Goal: Understand process/instructions

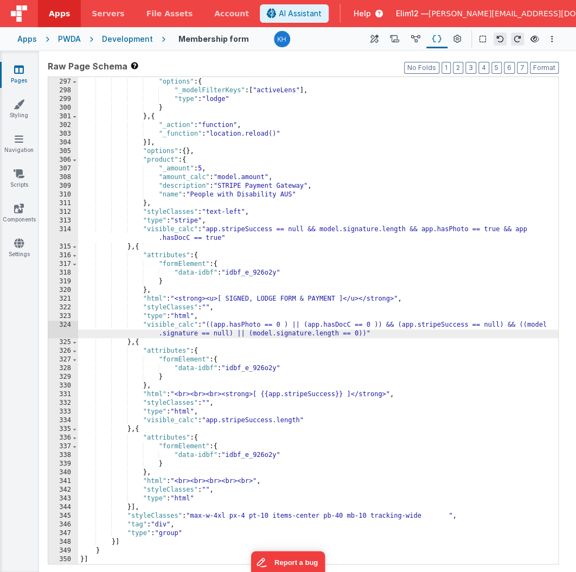
scroll to position [2683, 0]
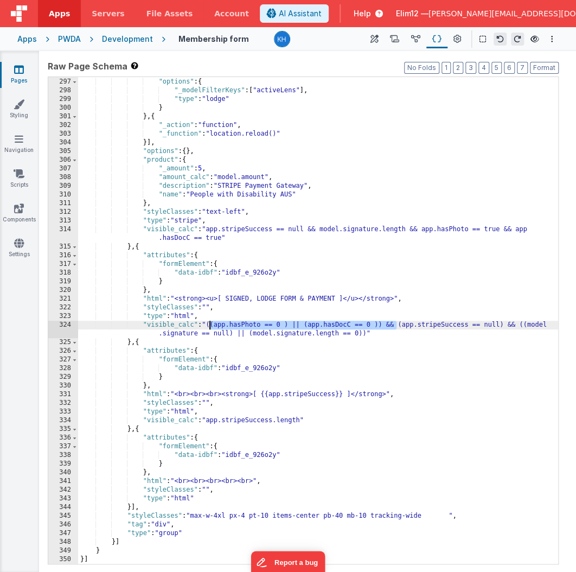
drag, startPoint x: 397, startPoint y: 323, endPoint x: 209, endPoint y: 326, distance: 188.4
click at [209, 326] on div ""action" : "runUtilityHook" , "options" : { "_modelFilterKeys" : [ "activeLens"…" at bounding box center [318, 321] width 480 height 504
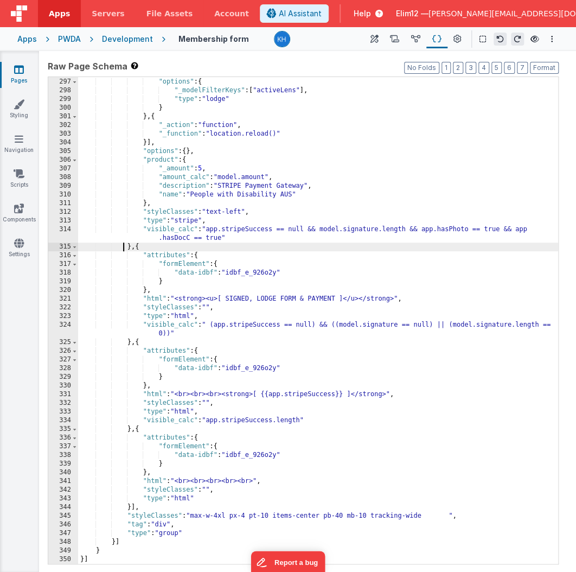
click at [124, 246] on div ""action" : "runUtilityHook" , "options" : { "_modelFilterKeys" : [ "activeLens"…" at bounding box center [318, 321] width 480 height 504
click at [128, 246] on div ""action" : "runUtilityHook" , "options" : { "_modelFilterKeys" : [ "activeLens"…" at bounding box center [318, 321] width 480 height 504
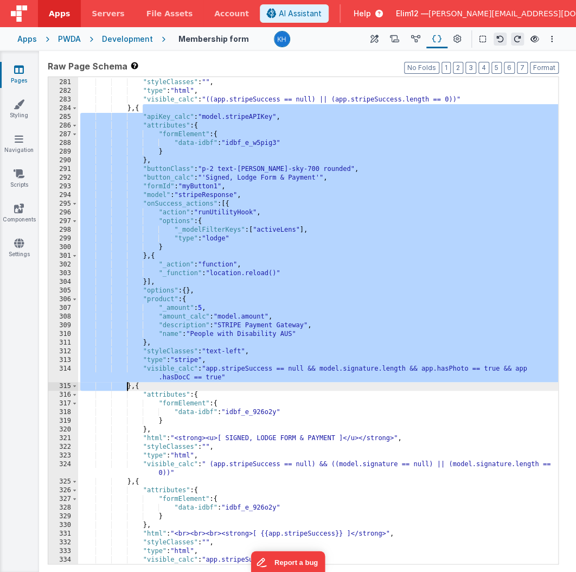
scroll to position [2543, 0]
click at [391, 373] on div ""html" : "<p style=font-size:19px class= \" text-base \" > \r\n I have complete…" at bounding box center [318, 317] width 480 height 513
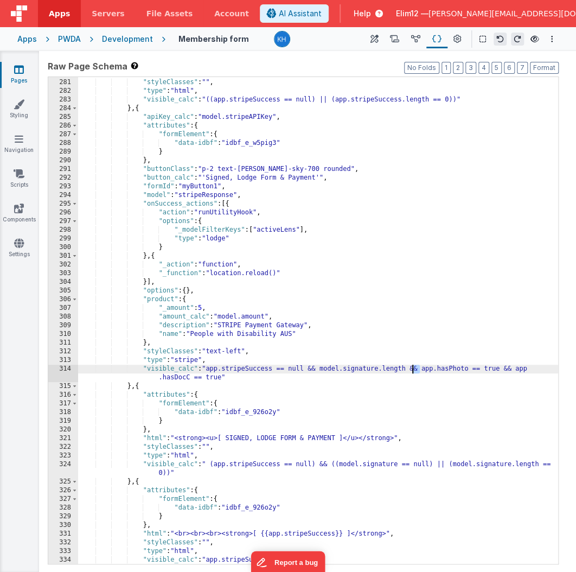
drag, startPoint x: 421, startPoint y: 367, endPoint x: 414, endPoint y: 368, distance: 7.6
click at [414, 368] on div ""html" : "<p style=font-size:19px class= \" text-base \" > \r\n I have complete…" at bounding box center [318, 317] width 480 height 513
click at [386, 371] on div ""html" : "<p style=font-size:19px class= \" text-base \" > \r\n I have complete…" at bounding box center [318, 317] width 480 height 513
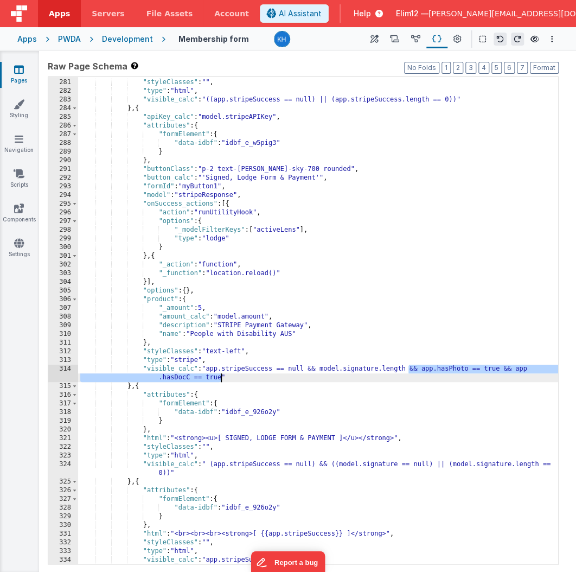
drag, startPoint x: 410, startPoint y: 367, endPoint x: 221, endPoint y: 376, distance: 189.1
click at [221, 376] on div ""html" : "<p style=font-size:19px class= \" text-base \" > \r\n I have complete…" at bounding box center [318, 317] width 480 height 513
click at [494, 366] on div ""html" : "<p style=font-size:19px class= \" text-base \" > \r\n I have complete…" at bounding box center [318, 317] width 480 height 513
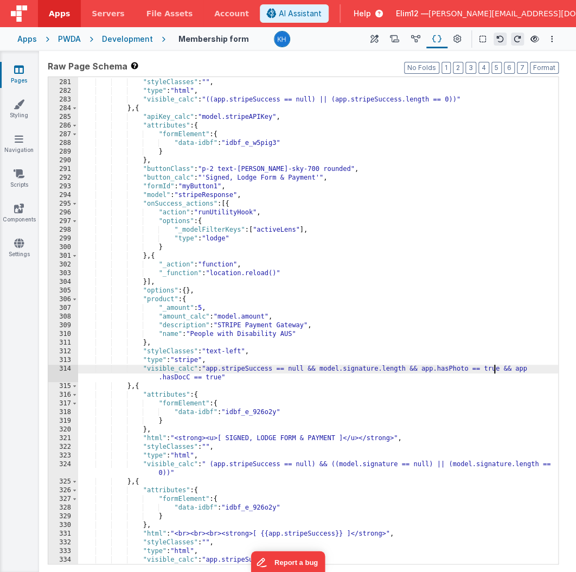
click at [494, 366] on div ""html" : "<p style=font-size:19px class= \" text-base \" > \r\n I have complete…" at bounding box center [318, 317] width 480 height 513
click at [177, 376] on div ""html" : "<p style=font-size:19px class= \" text-base \" > \r\n I have complete…" at bounding box center [318, 317] width 480 height 513
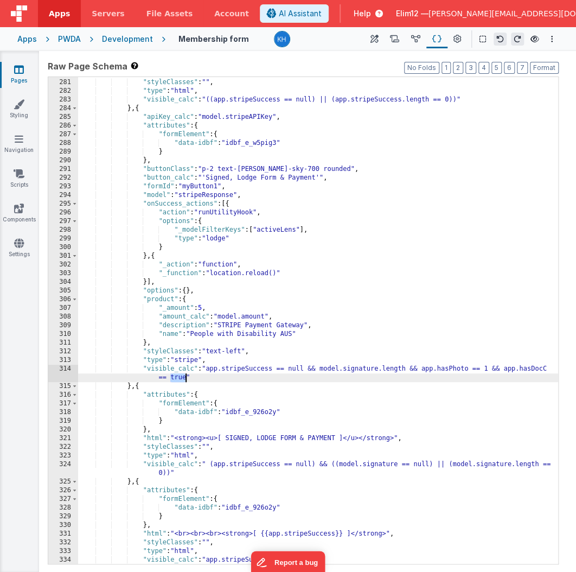
click at [177, 376] on div ""html" : "<p style=font-size:19px class= \" text-base \" > \r\n I have complete…" at bounding box center [318, 317] width 480 height 513
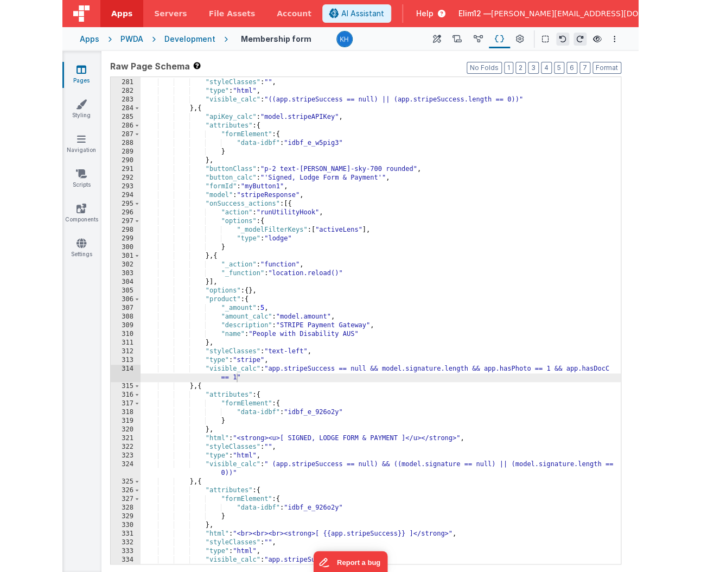
scroll to position [2683, 0]
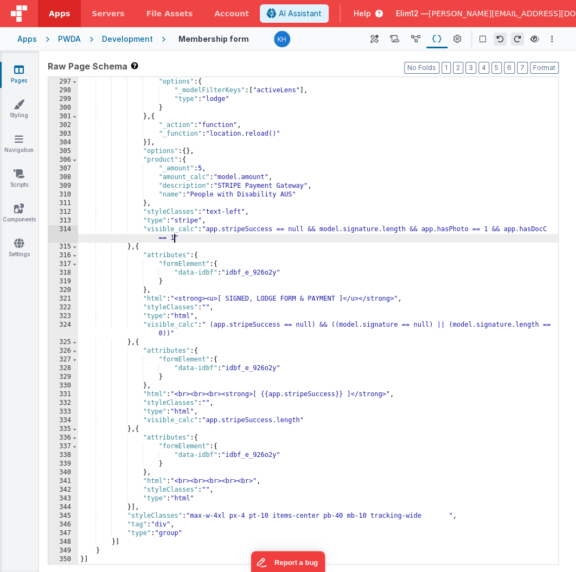
click at [214, 323] on div ""action" : "runUtilityHook" , "options" : { "_modelFilterKeys" : [ "activeLens"…" at bounding box center [318, 321] width 480 height 504
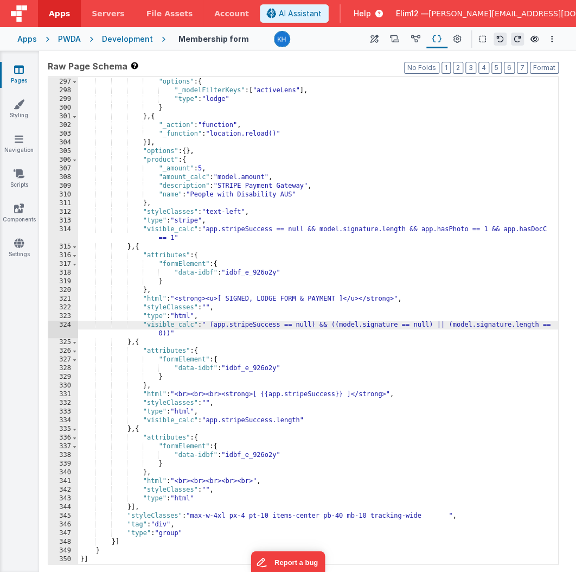
click at [172, 332] on div ""action" : "runUtilityHook" , "options" : { "_modelFilterKeys" : [ "activeLens"…" at bounding box center [318, 321] width 480 height 504
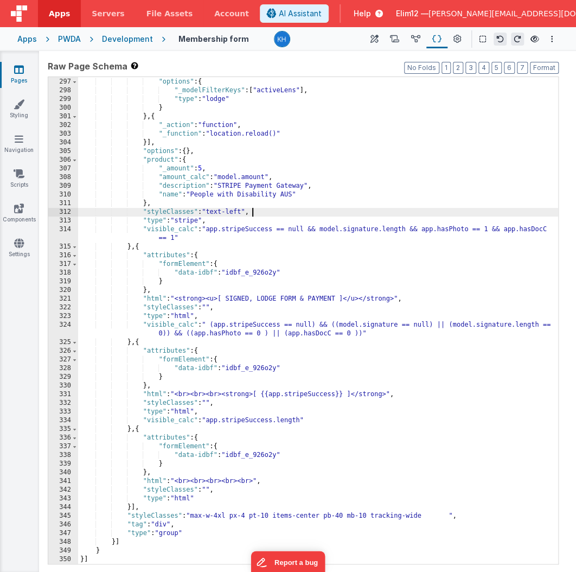
click at [300, 215] on div ""action" : "runUtilityHook" , "options" : { "_modelFilterKeys" : [ "activeLens"…" at bounding box center [318, 321] width 480 height 504
click at [313, 229] on div ""action" : "runUtilityHook" , "options" : { "_modelFilterKeys" : [ "activeLens"…" at bounding box center [318, 321] width 480 height 504
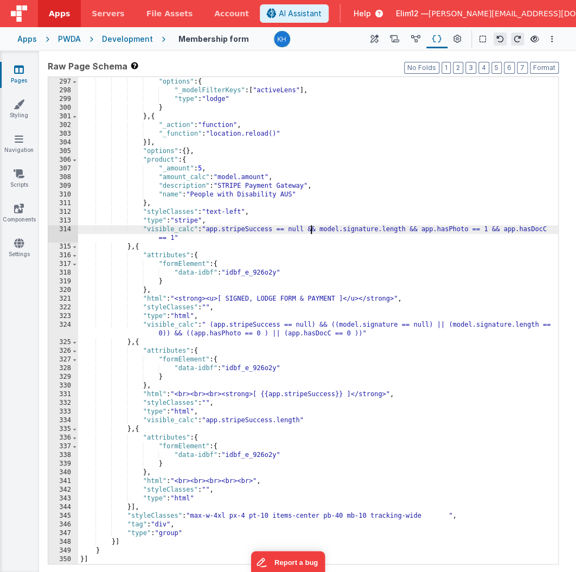
click at [500, 230] on div ""action" : "runUtilityHook" , "options" : { "_modelFilterKeys" : [ "activeLens"…" at bounding box center [318, 321] width 480 height 504
click at [499, 324] on div ""action" : "runUtilityHook" , "options" : { "_modelFilterKeys" : [ "activeLens"…" at bounding box center [318, 321] width 480 height 504
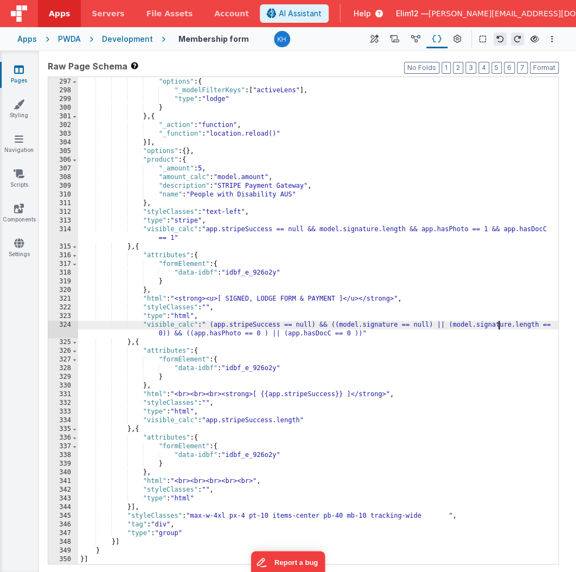
click at [499, 324] on div ""action" : "runUtilityHook" , "options" : { "_modelFilterKeys" : [ "activeLens"…" at bounding box center [318, 321] width 480 height 504
click at [192, 335] on div ""action" : "runUtilityHook" , "options" : { "_modelFilterKeys" : [ "activeLens"…" at bounding box center [318, 321] width 480 height 504
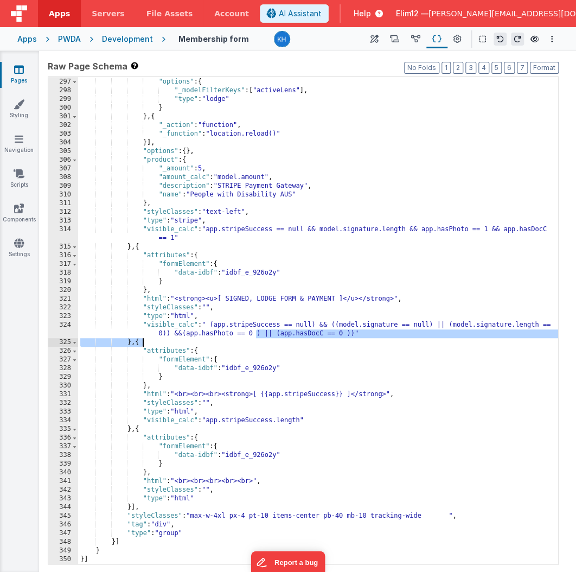
drag, startPoint x: 256, startPoint y: 333, endPoint x: 352, endPoint y: 338, distance: 95.6
click at [352, 338] on div ""action" : "runUtilityHook" , "options" : { "_modelFilterKeys" : [ "activeLens"…" at bounding box center [318, 321] width 480 height 504
click at [355, 340] on div ""action" : "runUtilityHook" , "options" : { "_modelFilterKeys" : [ "activeLens"…" at bounding box center [318, 321] width 480 height 504
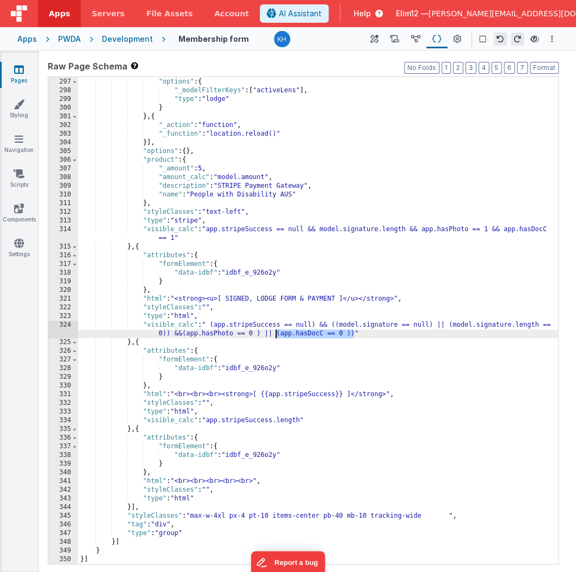
drag, startPoint x: 354, startPoint y: 333, endPoint x: 275, endPoint y: 334, distance: 79.2
click at [275, 334] on div ""action" : "runUtilityHook" , "options" : { "_modelFilterKeys" : [ "activeLens"…" at bounding box center [318, 321] width 480 height 504
click at [182, 333] on div ""action" : "runUtilityHook" , "options" : { "_modelFilterKeys" : [ "activeLens"…" at bounding box center [318, 321] width 480 height 504
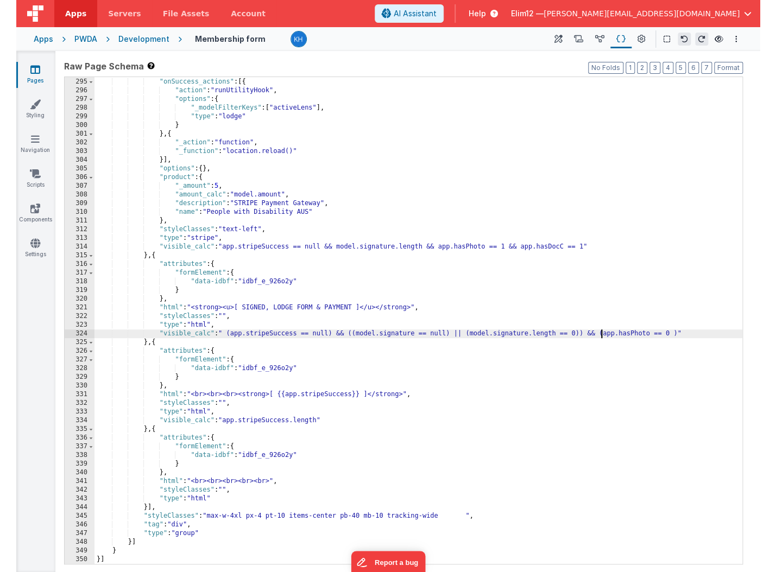
scroll to position [2613, 0]
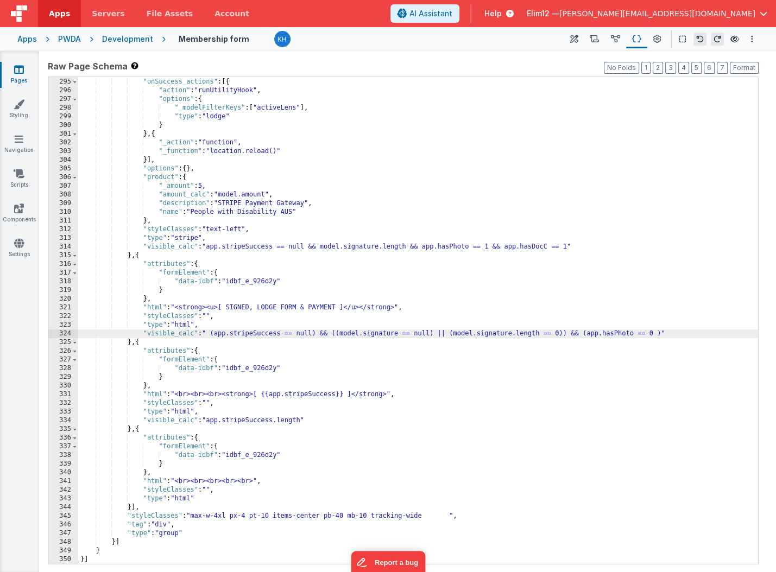
click at [562, 333] on div ""model" : "stripeResponse" , "onSuccess_actions" : [{ "action" : "runUtilityHoo…" at bounding box center [418, 321] width 680 height 504
click at [576, 333] on div ""model" : "stripeResponse" , "onSuccess_actions" : [{ "action" : "runUtilityHoo…" at bounding box center [418, 321] width 680 height 504
click at [428, 335] on div ""model" : "stripeResponse" , "onSuccess_actions" : [{ "action" : "runUtilityHoo…" at bounding box center [418, 321] width 680 height 504
click at [564, 333] on div ""model" : "stripeResponse" , "onSuccess_actions" : [{ "action" : "runUtilityHoo…" at bounding box center [418, 321] width 680 height 504
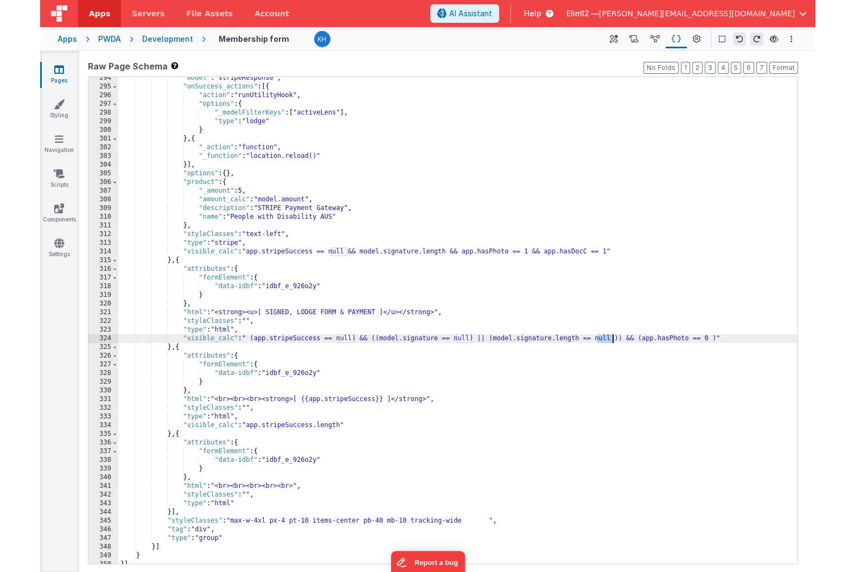
scroll to position [2606, 0]
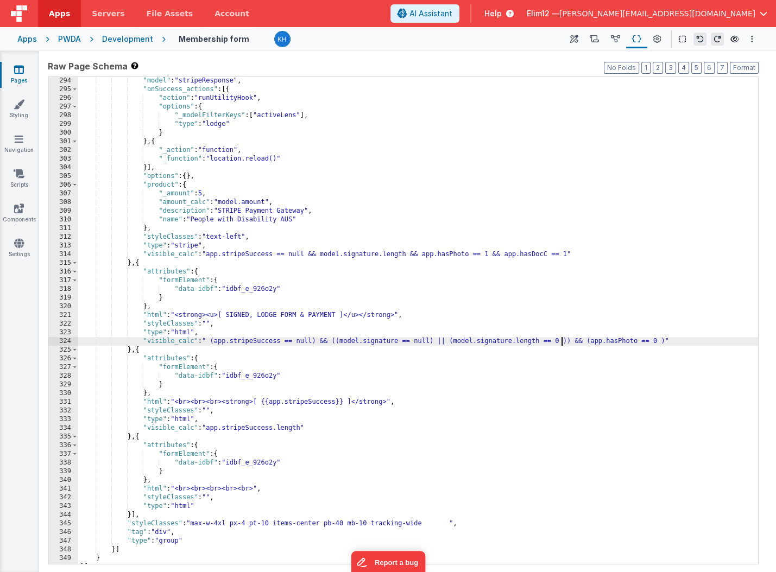
click at [576, 341] on div ""model" : "stripeResponse" , "onSuccess_actions" : [{ "action" : "runUtilityHoo…" at bounding box center [418, 329] width 680 height 504
drag, startPoint x: 588, startPoint y: 339, endPoint x: 665, endPoint y: 342, distance: 77.1
click at [576, 342] on div ""model" : "stripeResponse" , "onSuccess_actions" : [{ "action" : "runUtilityHoo…" at bounding box center [418, 329] width 680 height 504
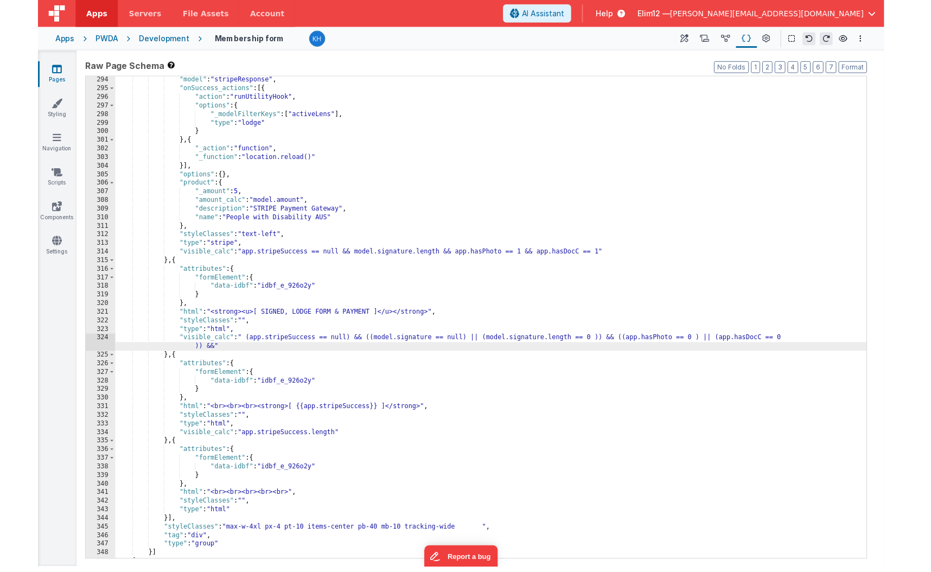
scroll to position [2587, 0]
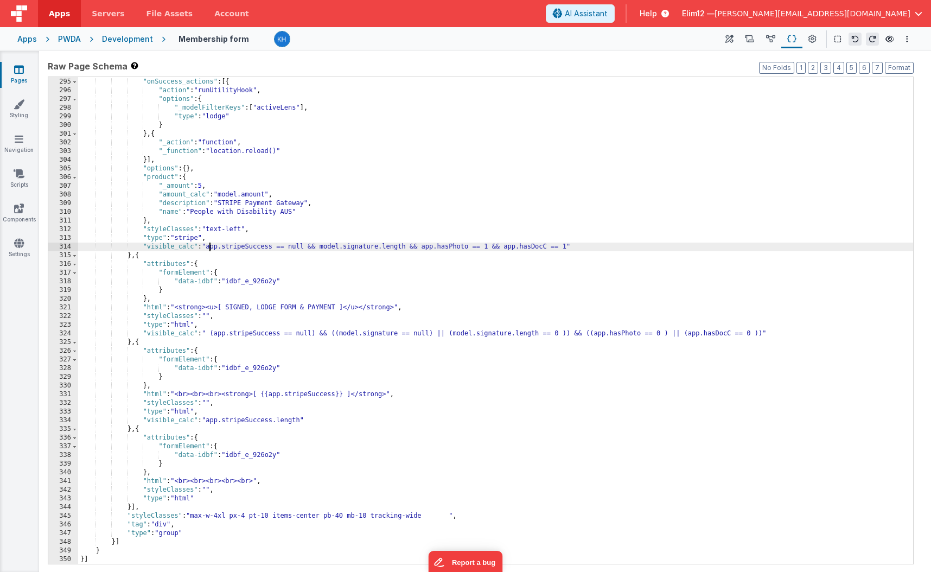
click at [210, 247] on div ""model" : "stripeResponse" , "onSuccess_actions" : [{ "action" : "runUtilityHoo…" at bounding box center [495, 321] width 835 height 504
click at [310, 245] on div ""model" : "stripeResponse" , "onSuccess_actions" : [{ "action" : "runUtilityHoo…" at bounding box center [495, 321] width 835 height 504
click at [501, 246] on div ""model" : "stripeResponse" , "onSuccess_actions" : [{ "action" : "runUtilityHoo…" at bounding box center [495, 321] width 835 height 504
click at [267, 326] on div ""model" : "stripeResponse" , "onSuccess_actions" : [{ "action" : "runUtilityHoo…" at bounding box center [495, 321] width 835 height 504
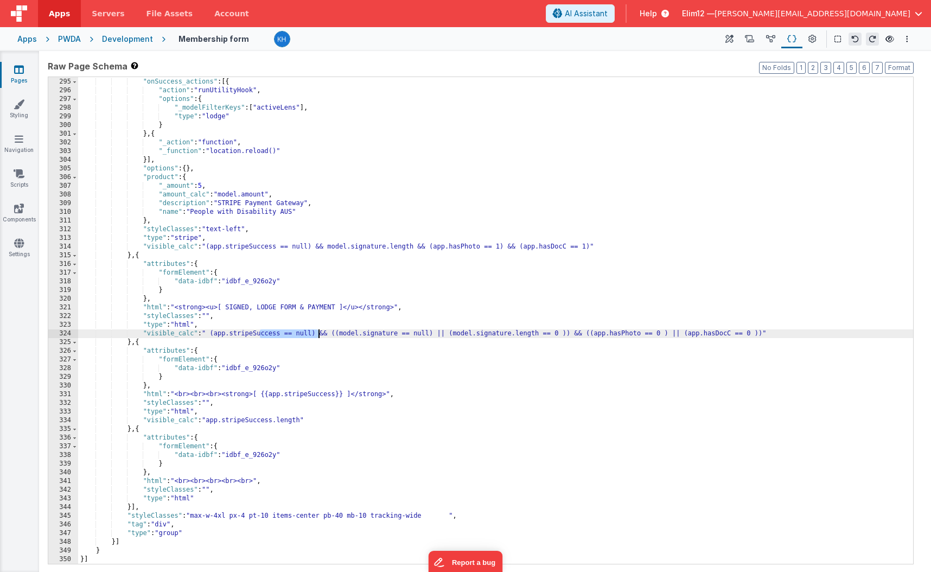
drag, startPoint x: 259, startPoint y: 333, endPoint x: 321, endPoint y: 333, distance: 61.9
click at [321, 333] on div ""model" : "stripeResponse" , "onSuccess_actions" : [{ "action" : "runUtilityHoo…" at bounding box center [495, 321] width 835 height 504
drag, startPoint x: 764, startPoint y: 334, endPoint x: 576, endPoint y: 337, distance: 187.8
click at [576, 337] on div ""model" : "stripeResponse" , "onSuccess_actions" : [{ "action" : "runUtilityHoo…" at bounding box center [495, 321] width 835 height 504
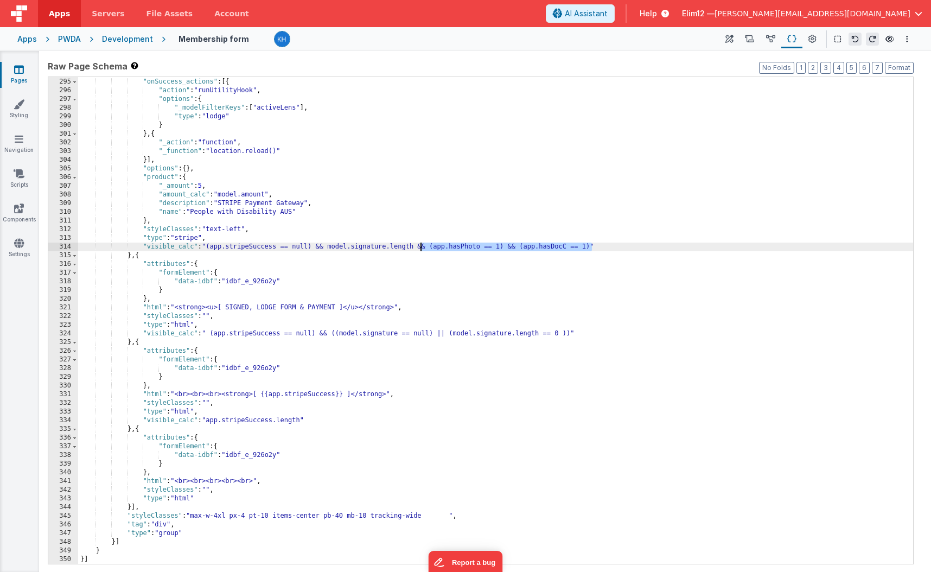
drag, startPoint x: 592, startPoint y: 245, endPoint x: 421, endPoint y: 246, distance: 171.0
click at [421, 246] on div ""model" : "stripeResponse" , "onSuccess_actions" : [{ "action" : "runUtilityHoo…" at bounding box center [495, 321] width 835 height 504
click at [176, 259] on div ""model" : "stripeResponse" , "onSuccess_actions" : [{ "action" : "runUtilityHoo…" at bounding box center [495, 321] width 835 height 504
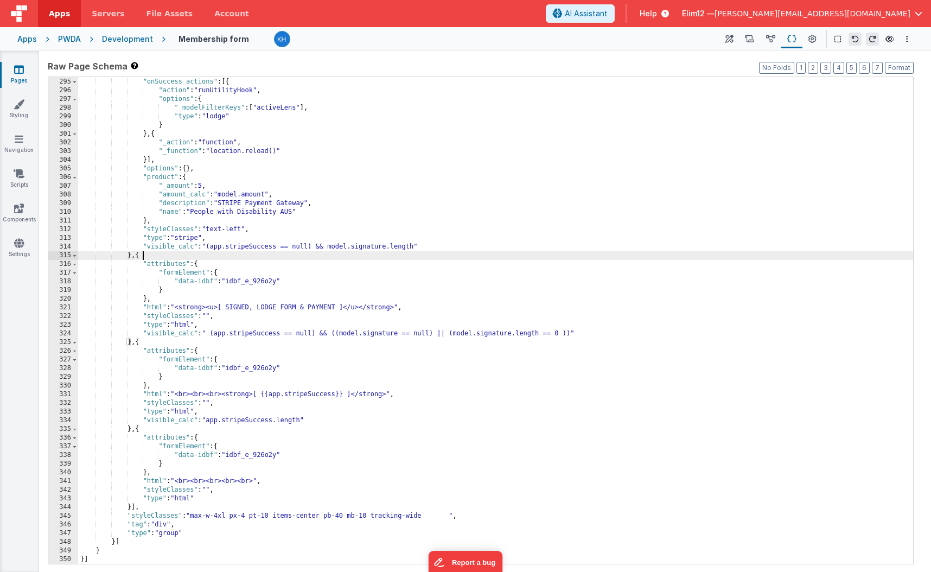
click at [176, 259] on div ""model" : "stripeResponse" , "onSuccess_actions" : [{ "action" : "runUtilityHoo…" at bounding box center [495, 321] width 835 height 504
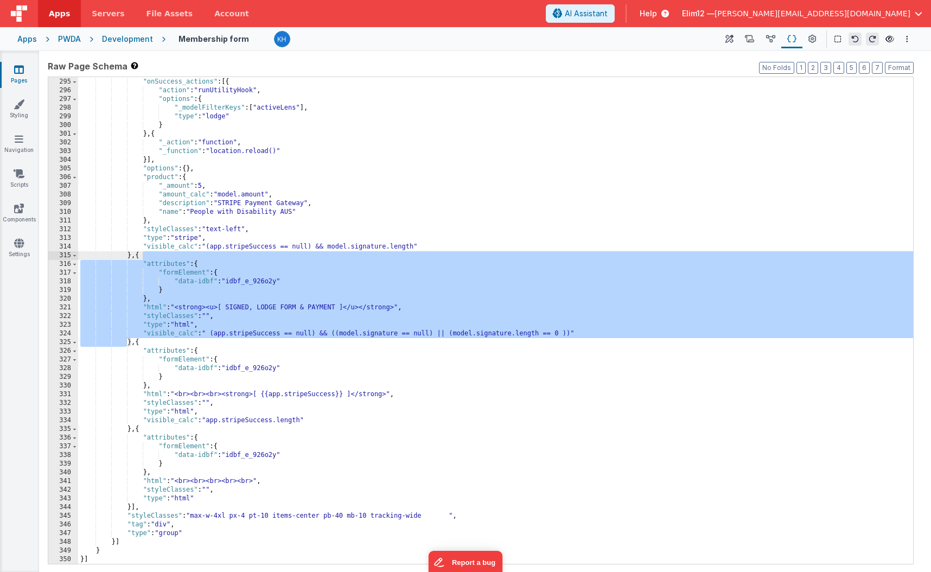
click at [213, 334] on div ""model" : "stripeResponse" , "onSuccess_actions" : [{ "action" : "runUtilityHoo…" at bounding box center [495, 321] width 835 height 504
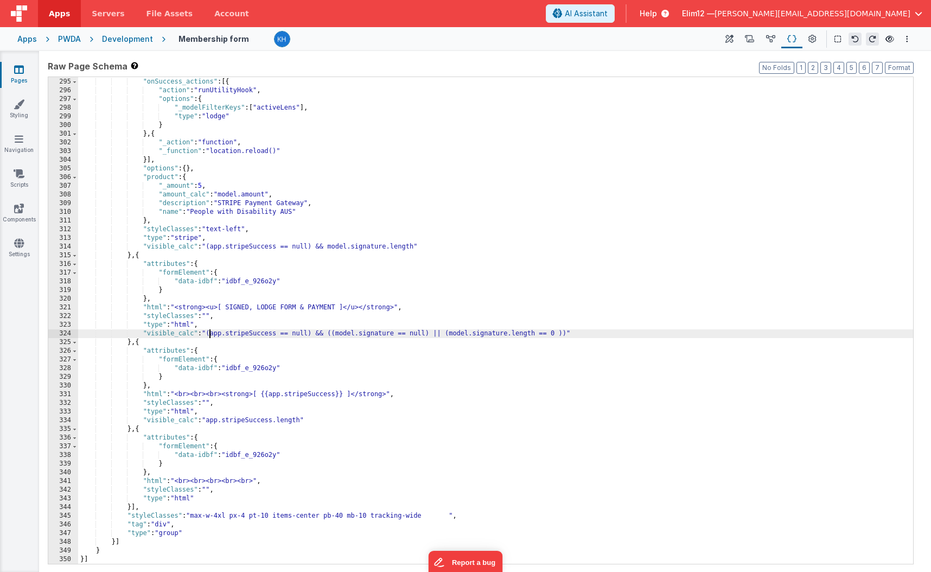
paste textarea
drag, startPoint x: 644, startPoint y: 333, endPoint x: 751, endPoint y: 334, distance: 106.9
click at [576, 334] on div ""model" : "stripeResponse" , "onSuccess_actions" : [{ "action" : "runUtilityHoo…" at bounding box center [495, 321] width 835 height 504
drag, startPoint x: 520, startPoint y: 333, endPoint x: 760, endPoint y: 332, distance: 239.4
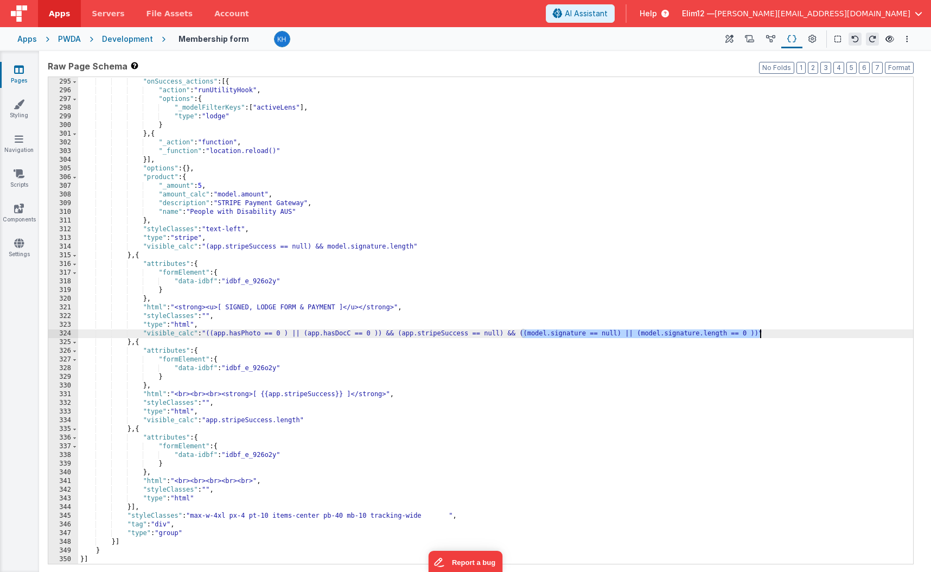
click at [576, 332] on div ""model" : "stripeResponse" , "onSuccess_actions" : [{ "action" : "runUtilityHoo…" at bounding box center [495, 321] width 835 height 504
click at [382, 334] on div ""model" : "stripeResponse" , "onSuccess_actions" : [{ "action" : "runUtilityHoo…" at bounding box center [495, 321] width 835 height 504
paste textarea
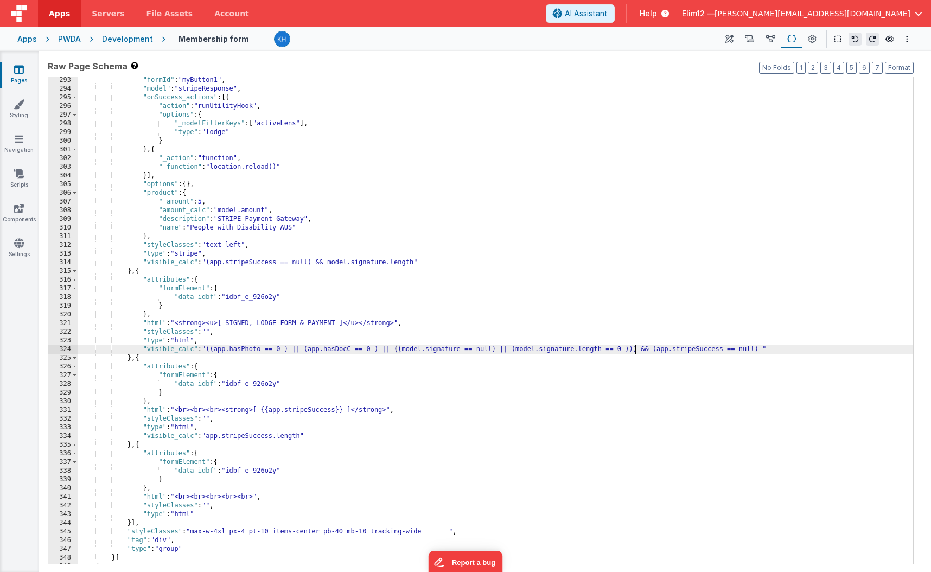
click at [330, 261] on div ""formId" : "myButton1" , "model" : "stripeResponse" , "onSuccess_actions" : [{ …" at bounding box center [495, 328] width 835 height 504
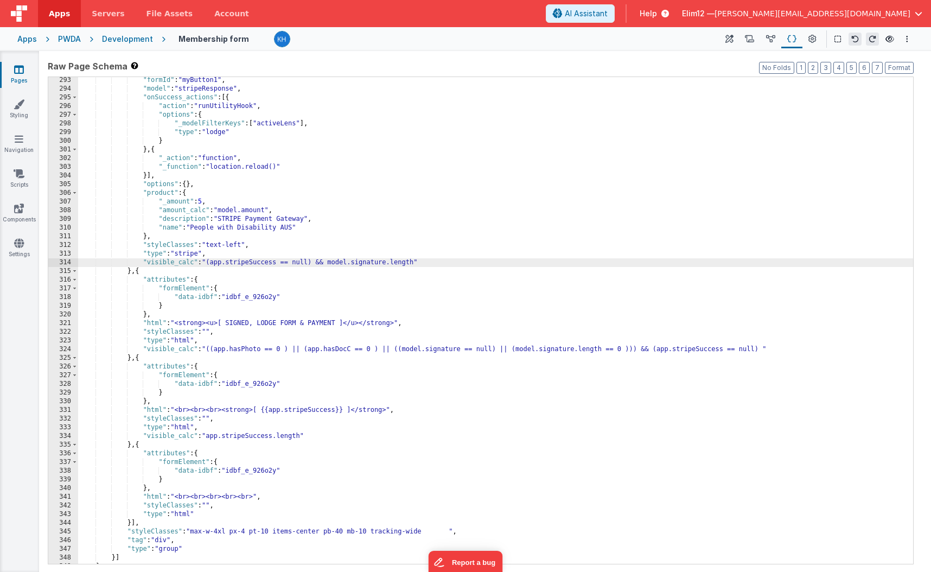
click at [419, 260] on div ""formId" : "myButton1" , "model" : "stripeResponse" , "onSuccess_actions" : [{ …" at bounding box center [495, 328] width 835 height 504
paste textarea
click at [497, 261] on div ""formId" : "myButton1" , "model" : "stripeResponse" , "onSuccess_actions" : [{ …" at bounding box center [495, 328] width 835 height 504
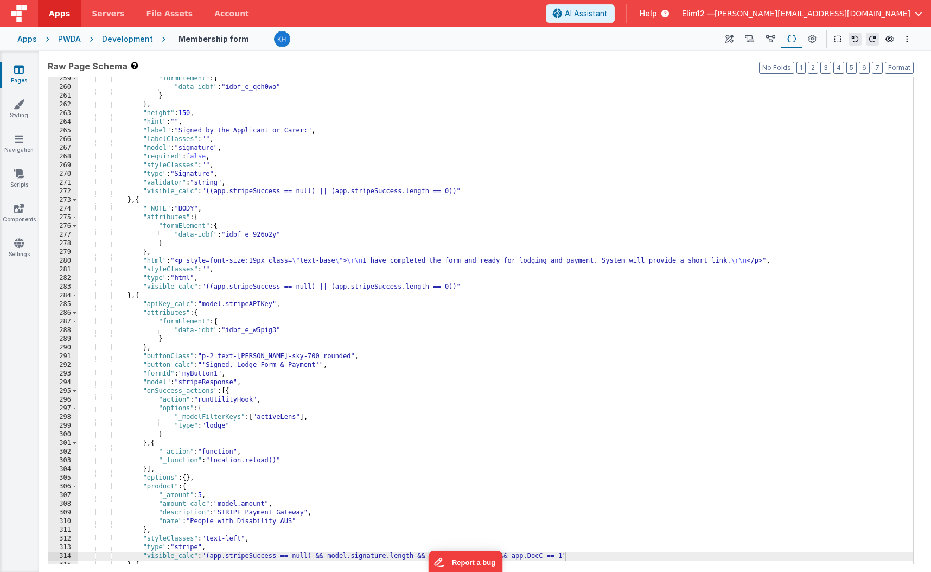
scroll to position [2237, 0]
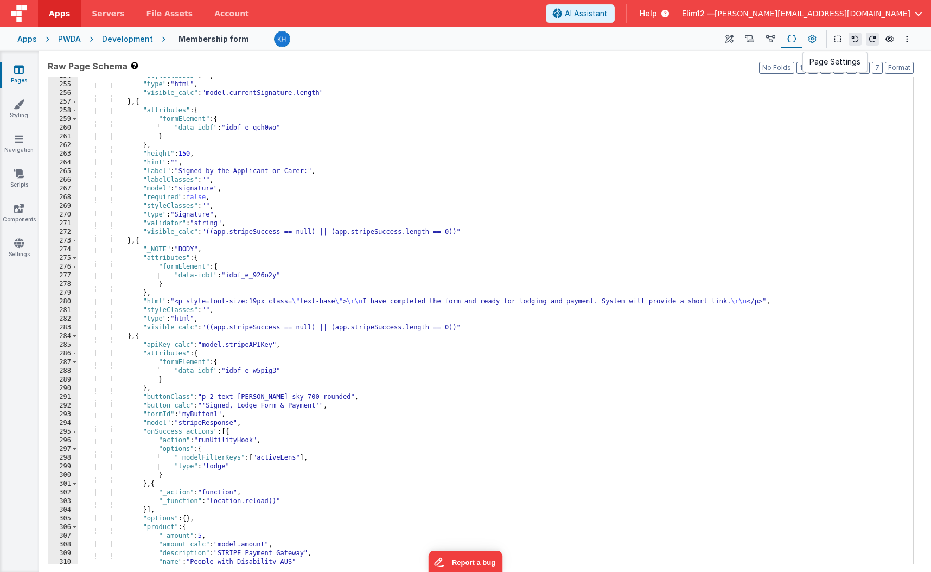
click at [576, 40] on icon at bounding box center [813, 39] width 8 height 11
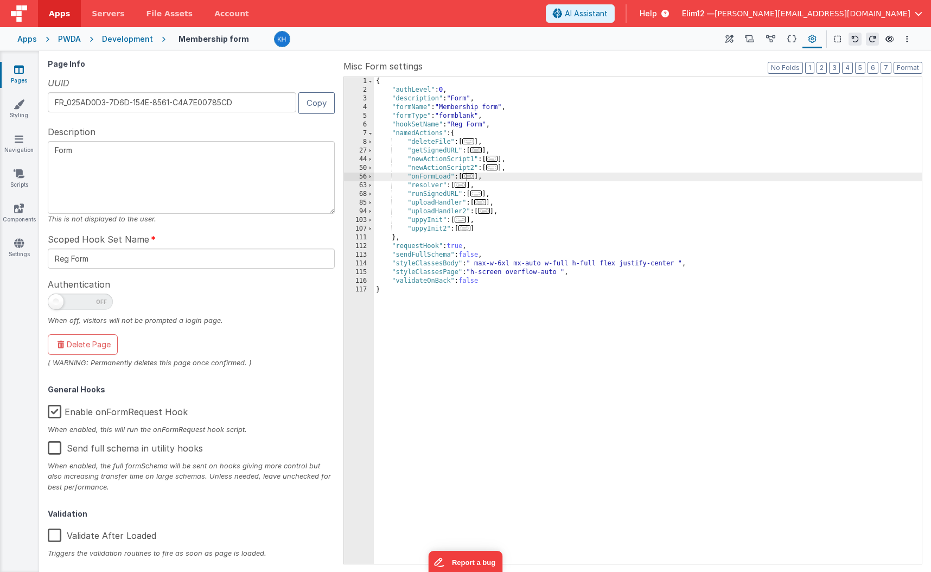
click at [473, 144] on span "..." at bounding box center [468, 141] width 12 height 6
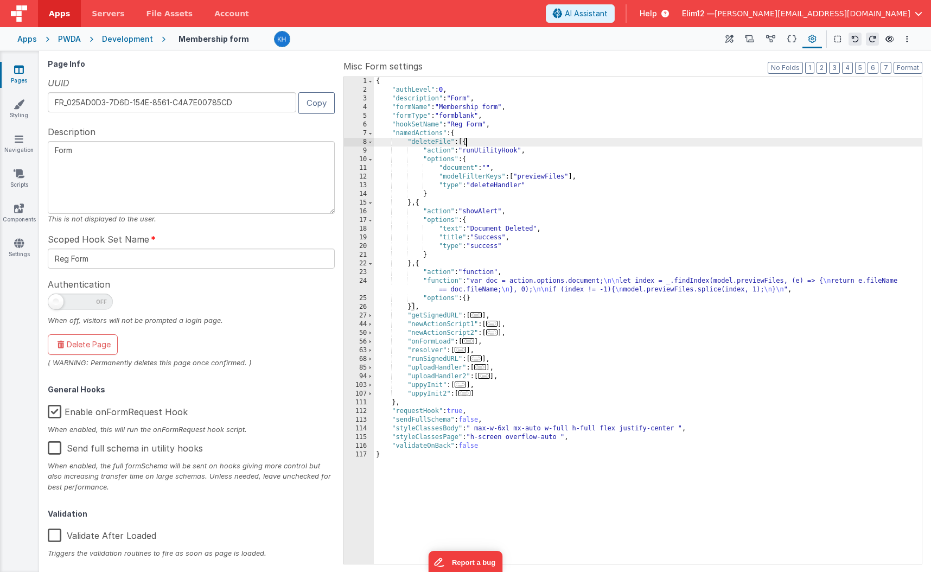
click at [480, 313] on span "..." at bounding box center [477, 315] width 12 height 6
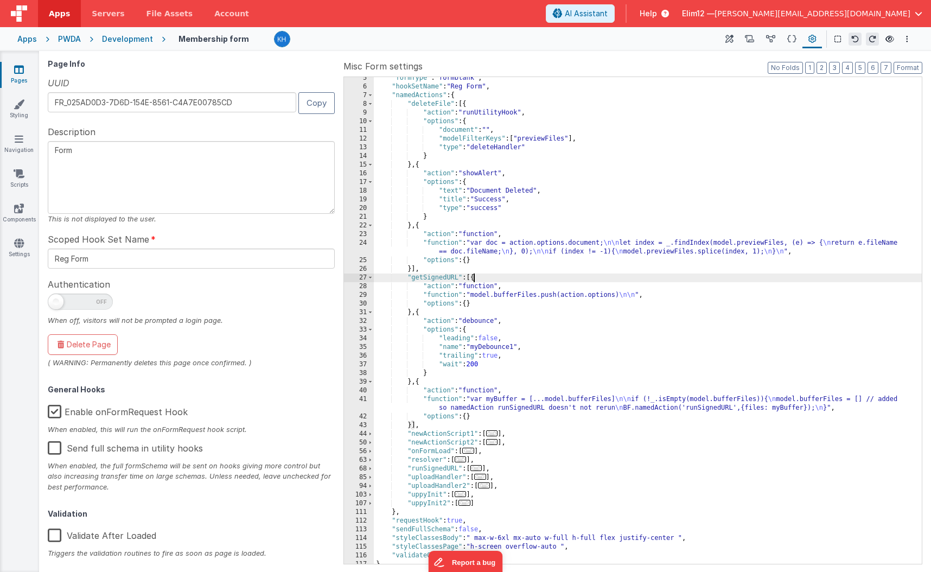
scroll to position [43, 0]
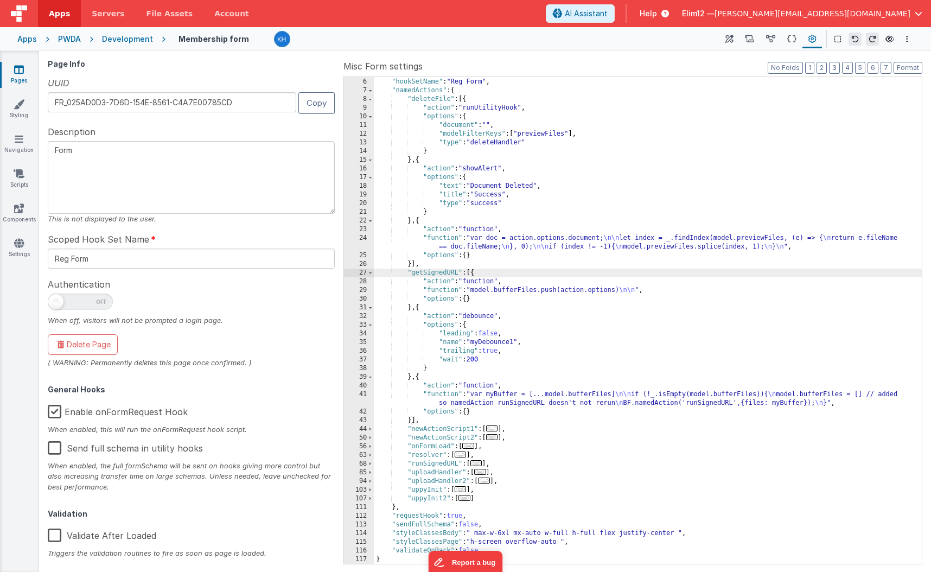
click at [493, 428] on span "..." at bounding box center [492, 429] width 12 height 6
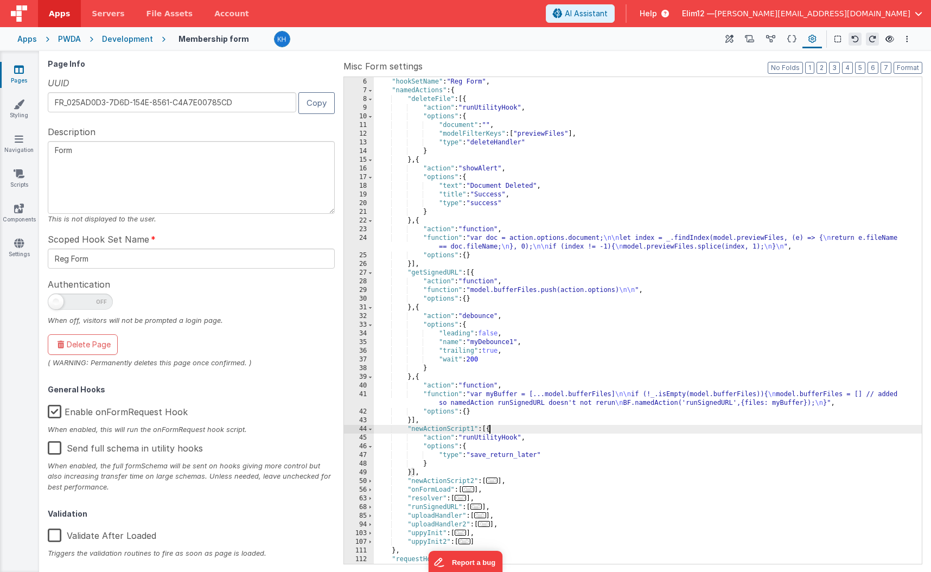
scroll to position [86, 0]
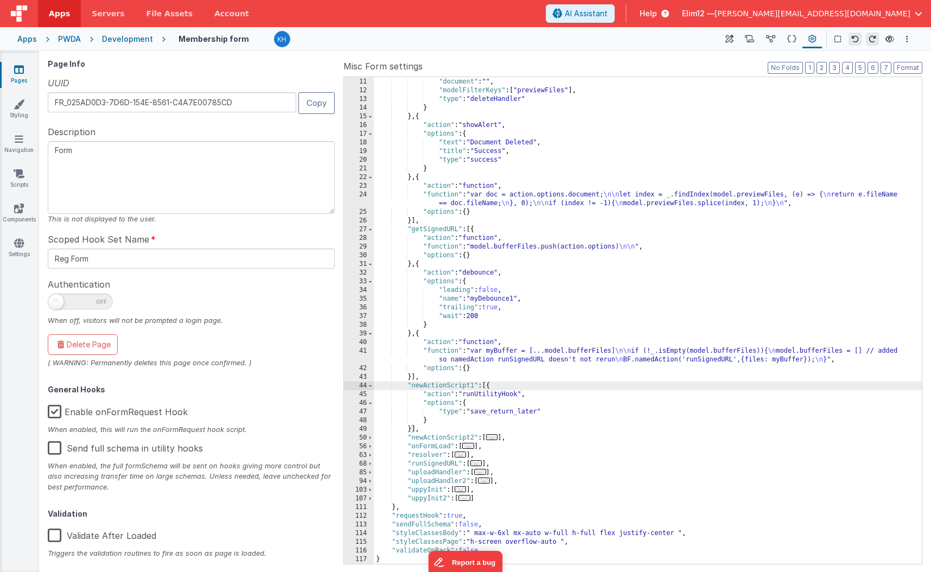
click at [494, 439] on span "..." at bounding box center [492, 437] width 12 height 6
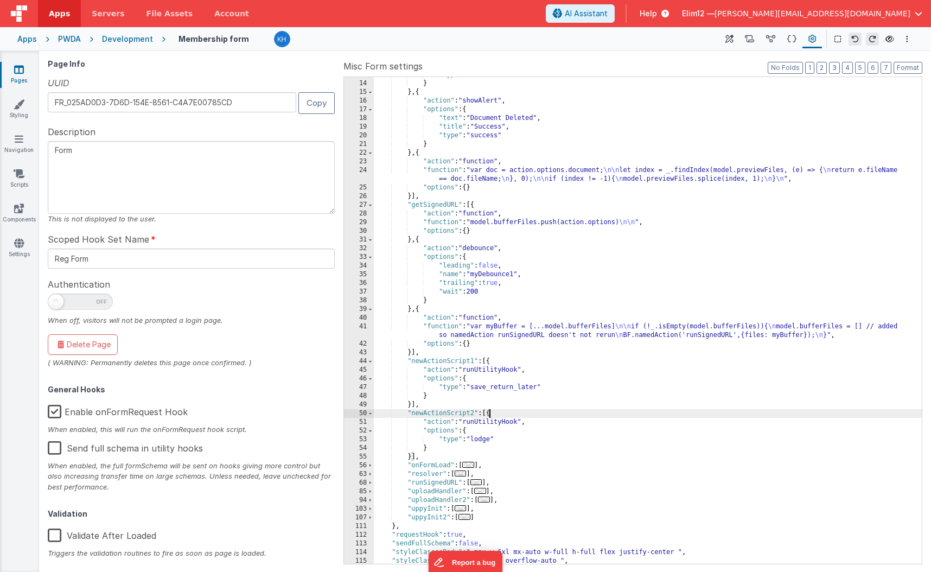
scroll to position [130, 0]
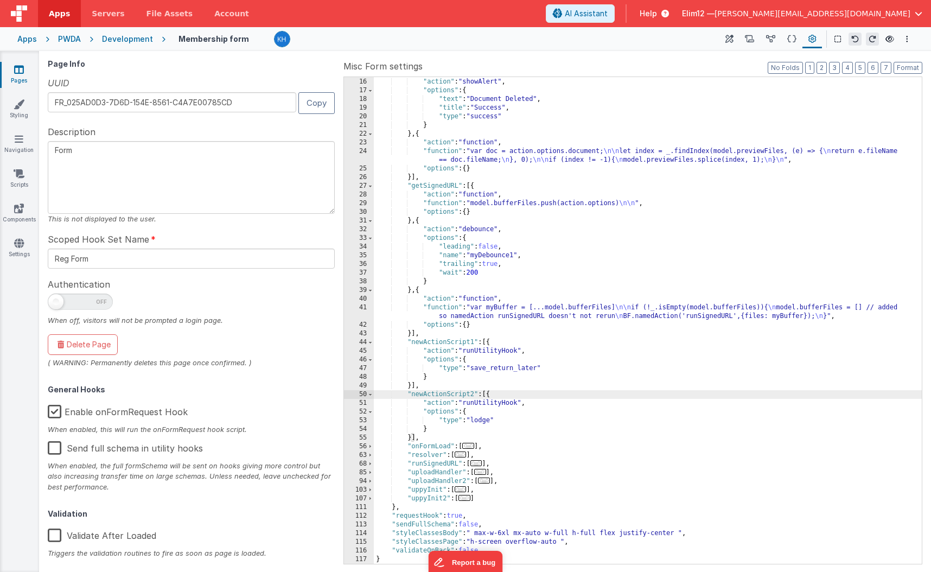
click at [474, 446] on span "..." at bounding box center [468, 446] width 12 height 6
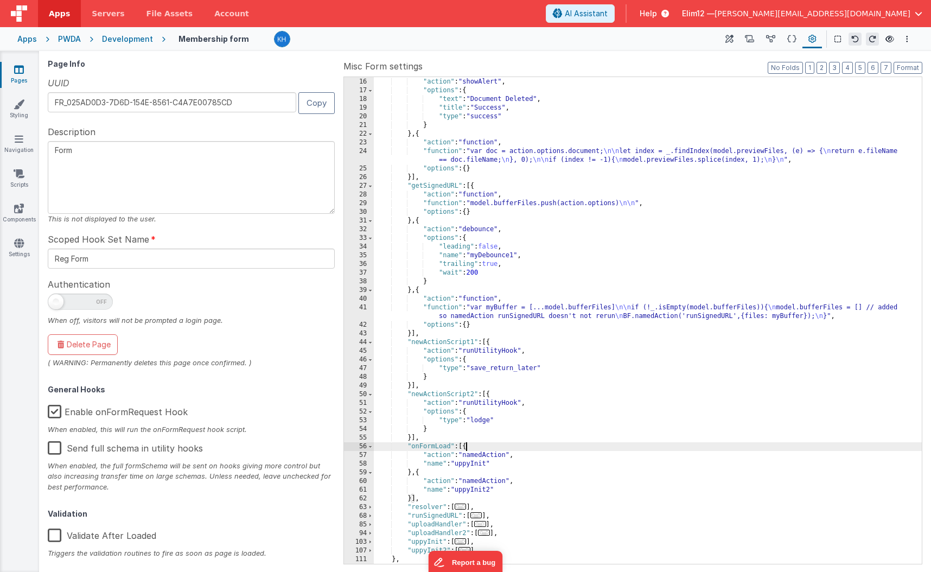
scroll to position [182, 0]
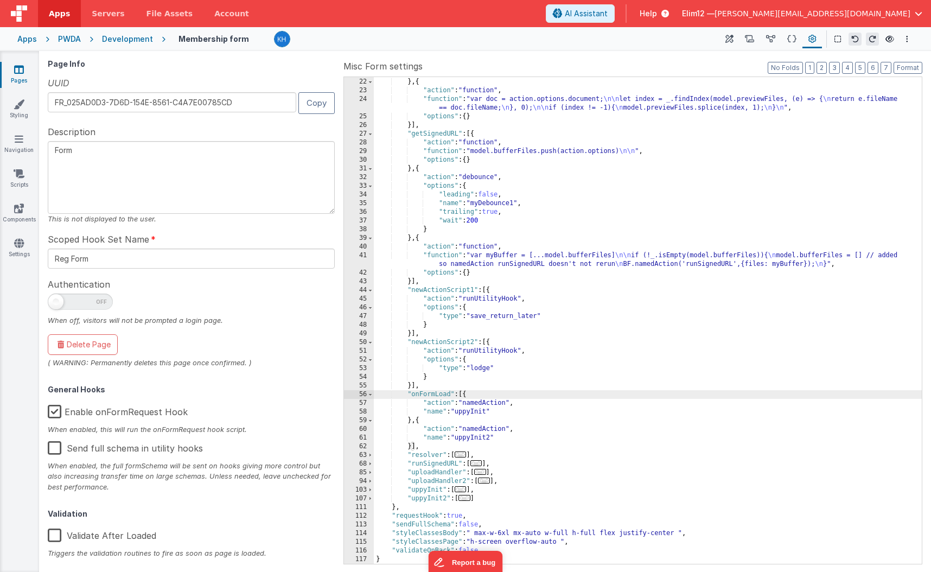
click at [462, 454] on span "..." at bounding box center [461, 455] width 12 height 6
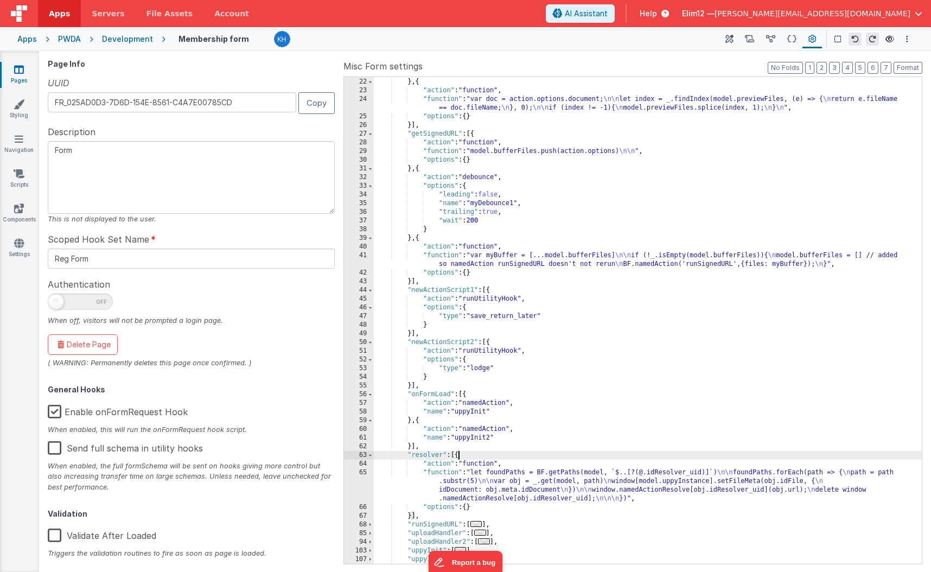
scroll to position [243, 0]
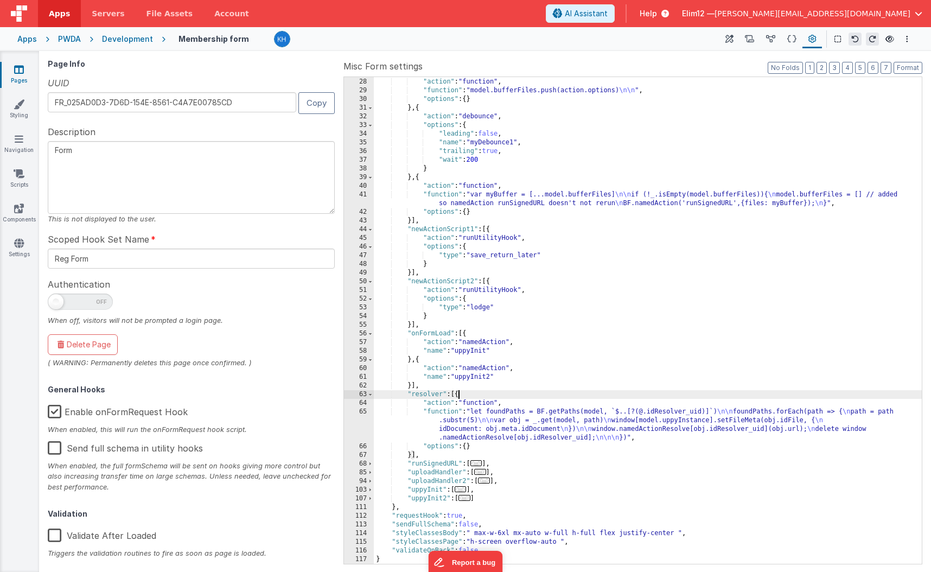
click at [478, 421] on div ""getSignedURL" : [{ "action" : "function" , "function" : "model.bufferFiles.pus…" at bounding box center [648, 321] width 548 height 504
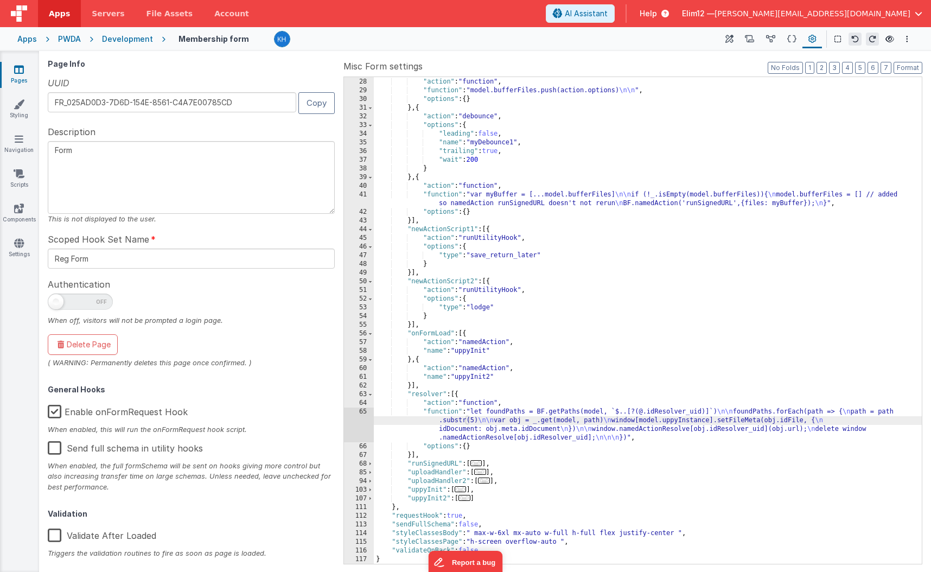
click at [361, 419] on div "65" at bounding box center [359, 425] width 30 height 35
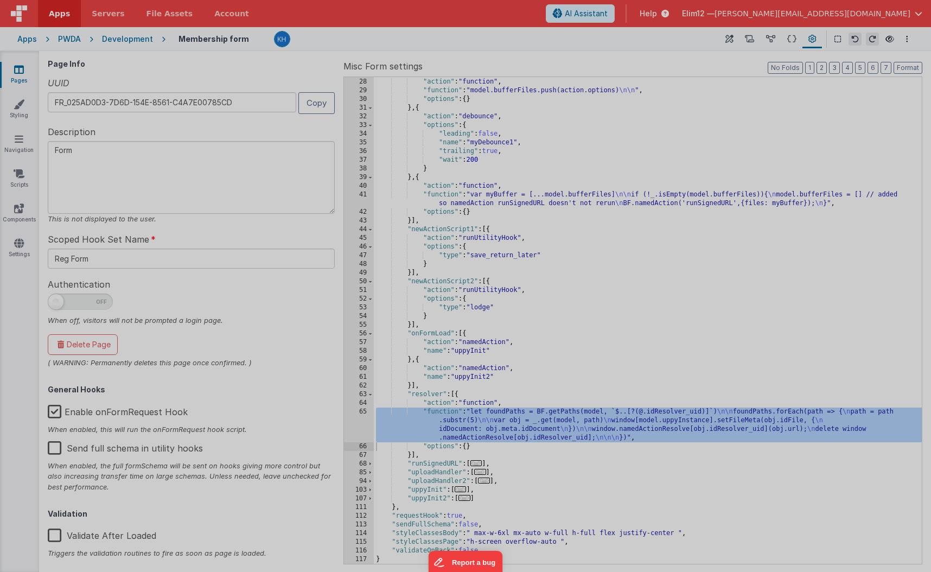
click at [361, 419] on div "let foundPaths = BF . getPaths ( model , ` $..[?(@.idResolver_uid)] ` ) foundPa…" at bounding box center [480, 314] width 866 height 511
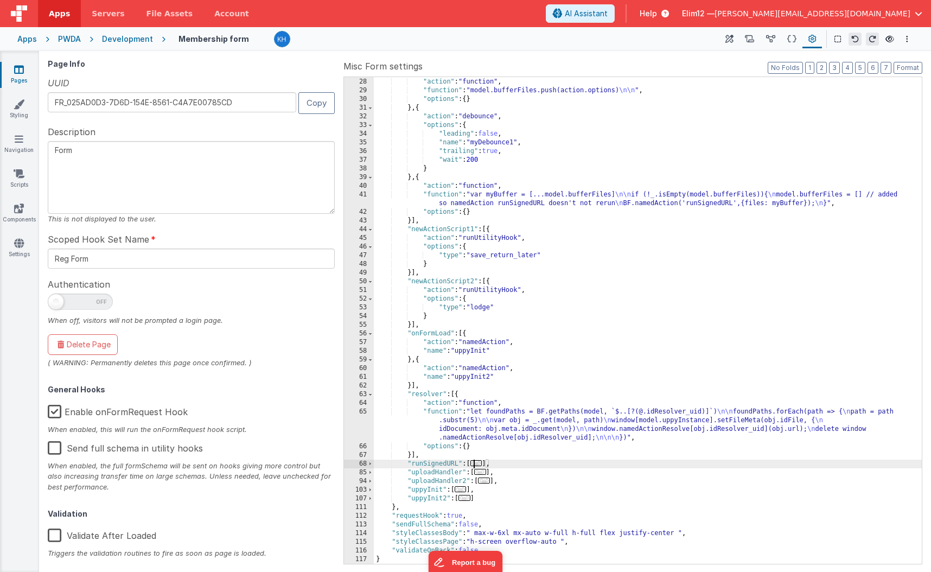
click at [480, 462] on span "..." at bounding box center [477, 463] width 12 height 6
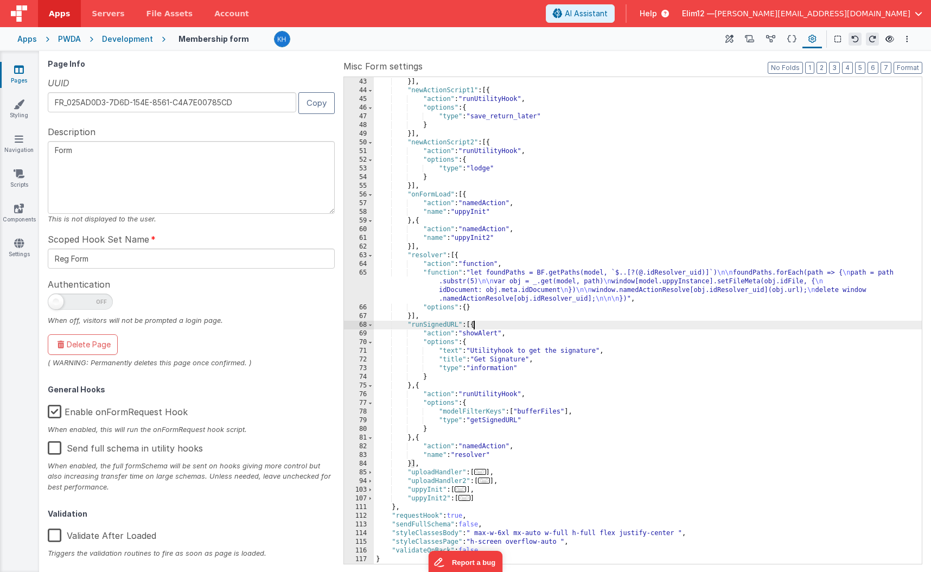
scroll to position [382, 0]
click at [456, 445] on div ""options" : { } }] , "newActionScript1" : [{ "action" : "runUtilityHook" , "opt…" at bounding box center [648, 321] width 548 height 504
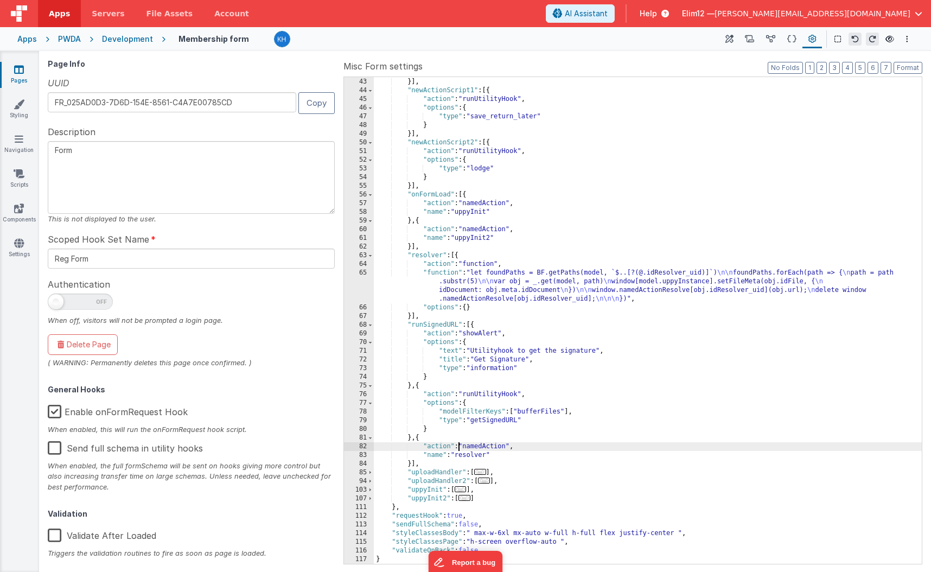
click at [406, 465] on div ""options" : { } }] , "newActionScript1" : [{ "action" : "runUtilityHook" , "opt…" at bounding box center [648, 321] width 548 height 504
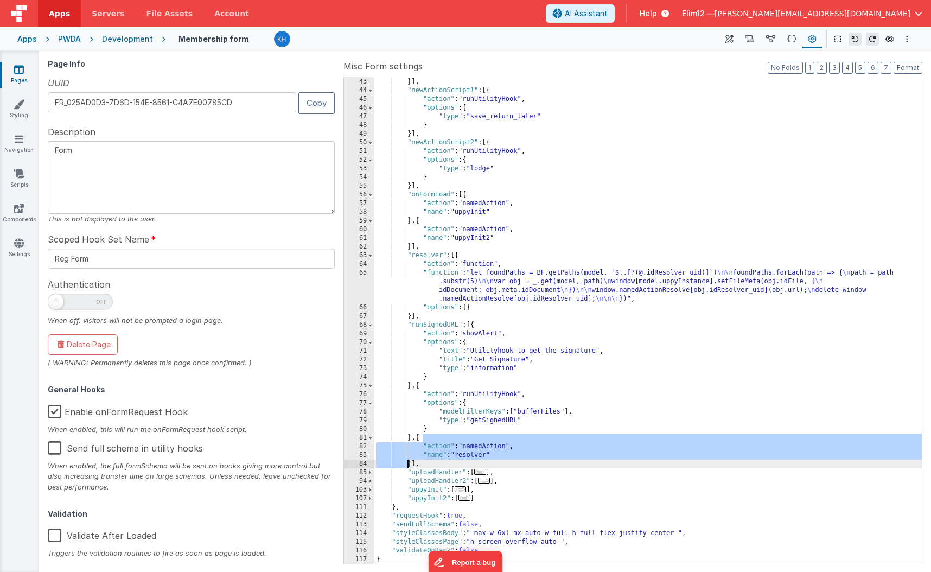
click at [408, 440] on div ""options" : { } }] , "newActionScript1" : [{ "action" : "runUtilityHook" , "opt…" at bounding box center [648, 321] width 548 height 504
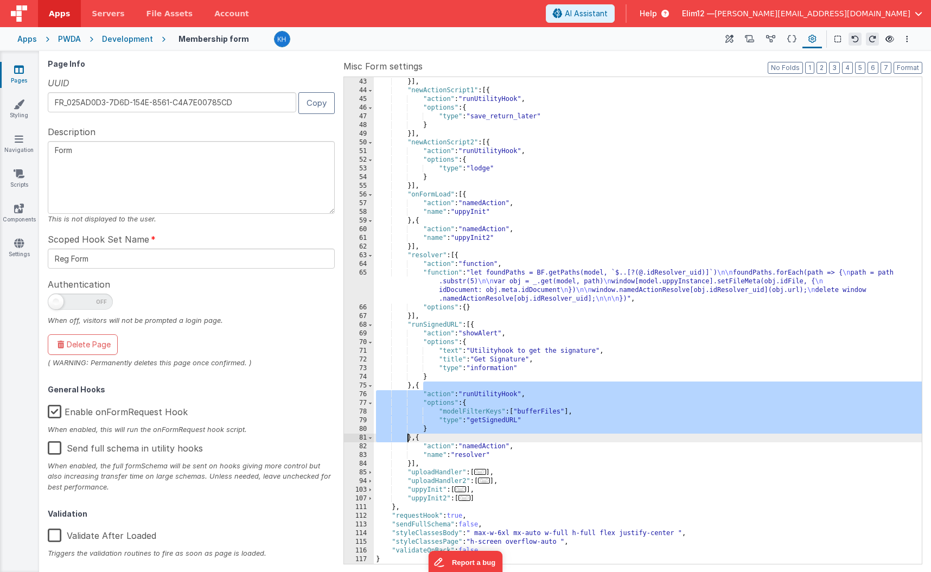
click at [408, 440] on div ""options" : { } }] , "newActionScript1" : [{ "action" : "runUtilityHook" , "opt…" at bounding box center [648, 321] width 548 height 504
click at [405, 383] on div ""options" : { } }] , "newActionScript1" : [{ "action" : "runUtilityHook" , "opt…" at bounding box center [648, 321] width 548 height 504
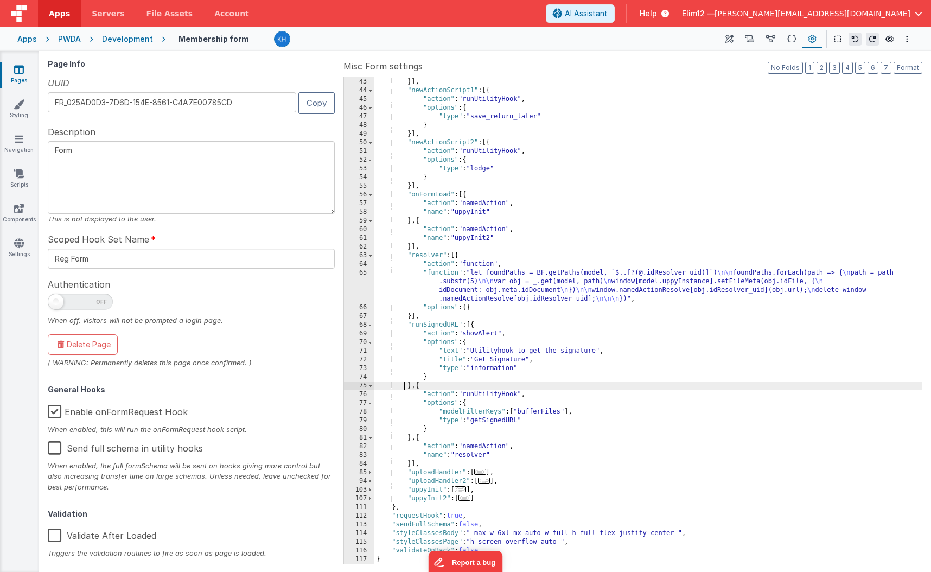
click at [405, 383] on div ""options" : { } }] , "newActionScript1" : [{ "action" : "runUtilityHook" , "opt…" at bounding box center [648, 321] width 548 height 504
click at [408, 385] on div ""options" : { } }] , "newActionScript1" : [{ "action" : "runUtilityHook" , "opt…" at bounding box center [648, 321] width 548 height 504
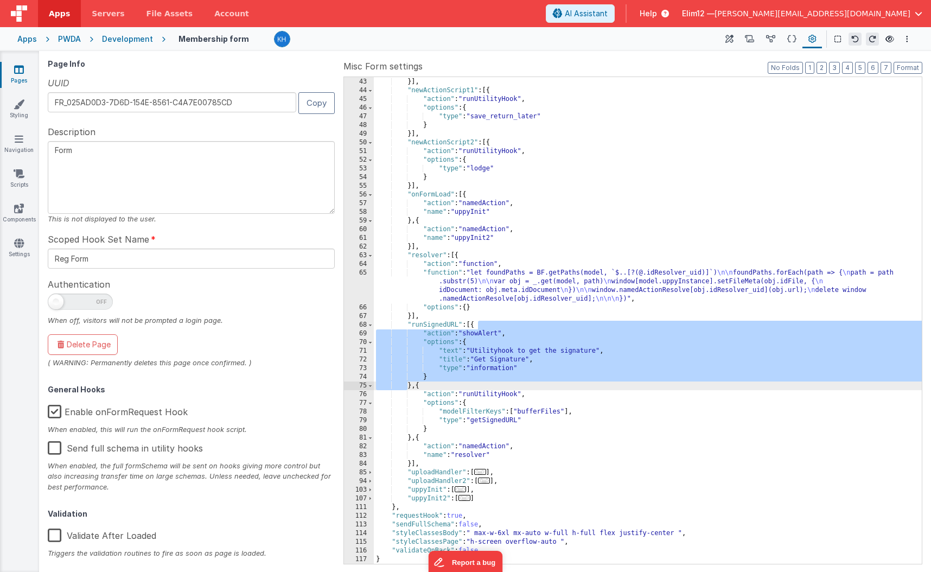
click at [484, 471] on span "..." at bounding box center [480, 472] width 12 height 6
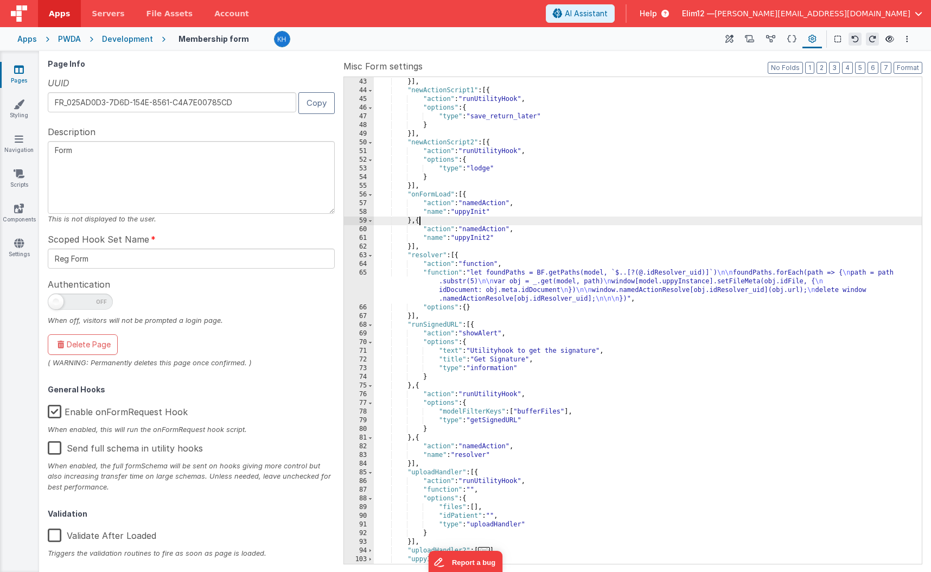
click at [425, 219] on div ""options" : { } }] , "newActionScript1" : [{ "action" : "runUtilityHook" , "opt…" at bounding box center [648, 321] width 548 height 504
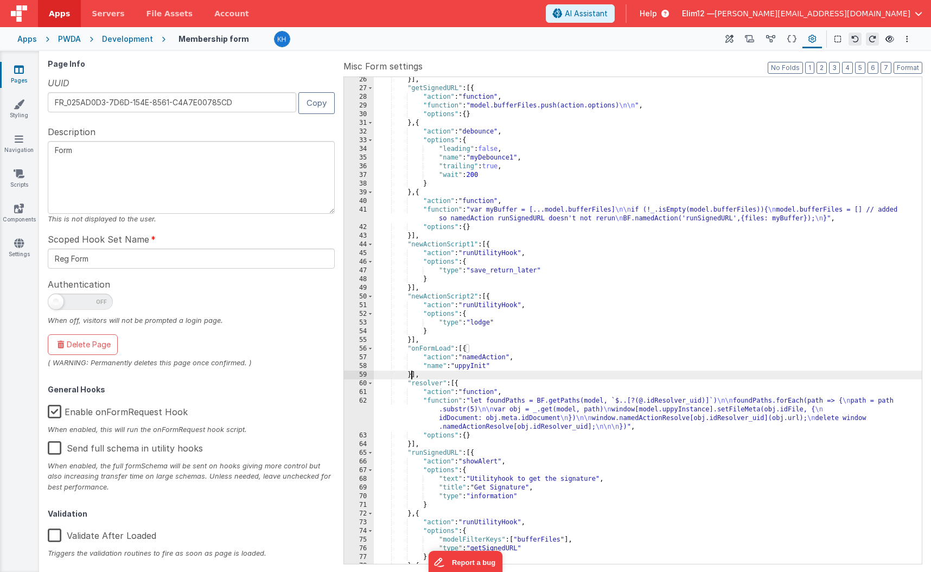
scroll to position [188, 0]
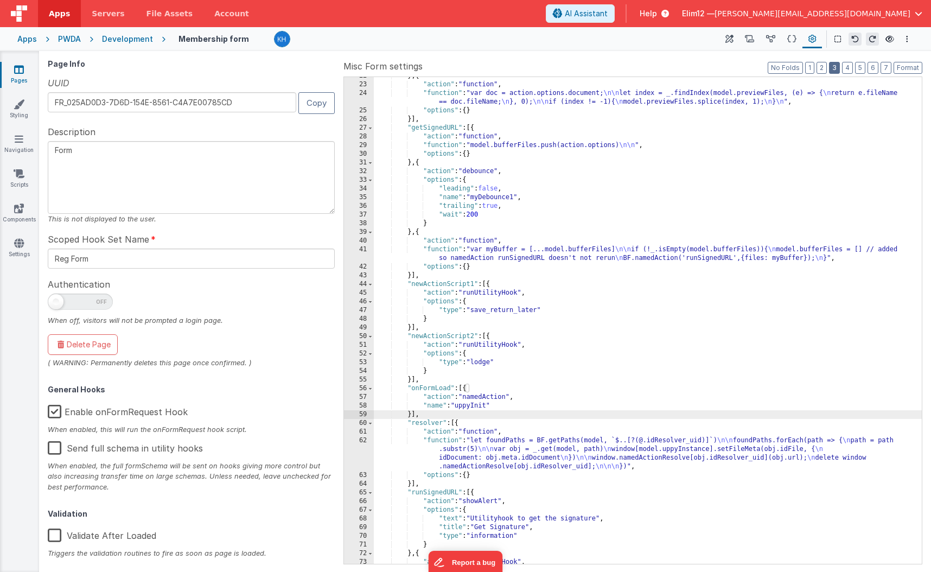
click at [576, 69] on button "3" at bounding box center [834, 68] width 11 height 12
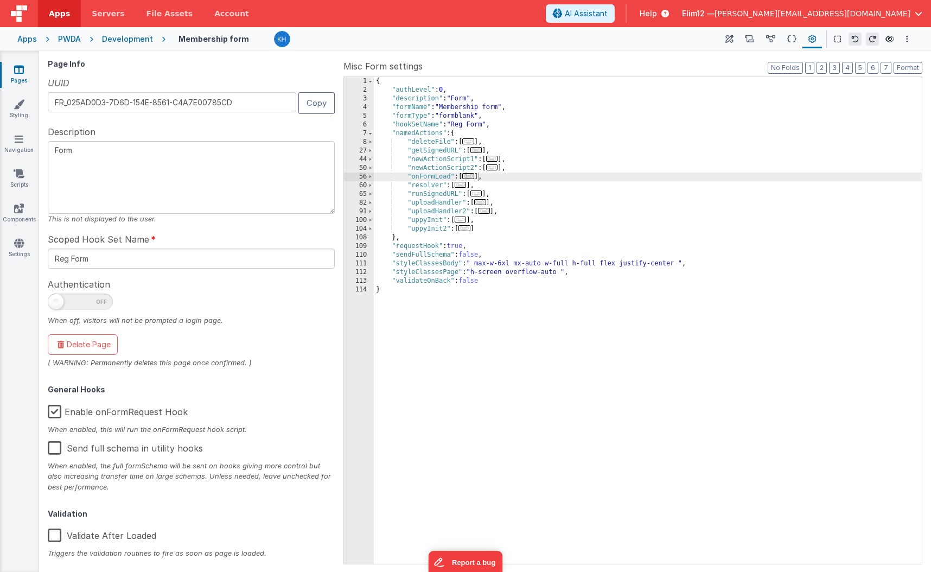
click at [471, 177] on span "..." at bounding box center [468, 176] width 12 height 6
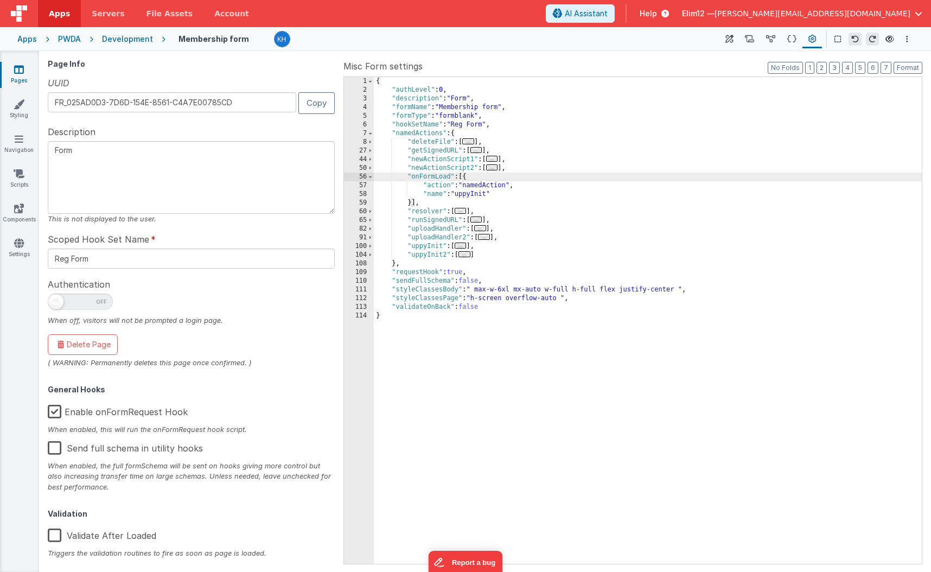
click at [475, 178] on div "{ "authLevel" : 0 , "description" : "Form" , "formName" : "Membership form" , "…" at bounding box center [648, 329] width 548 height 504
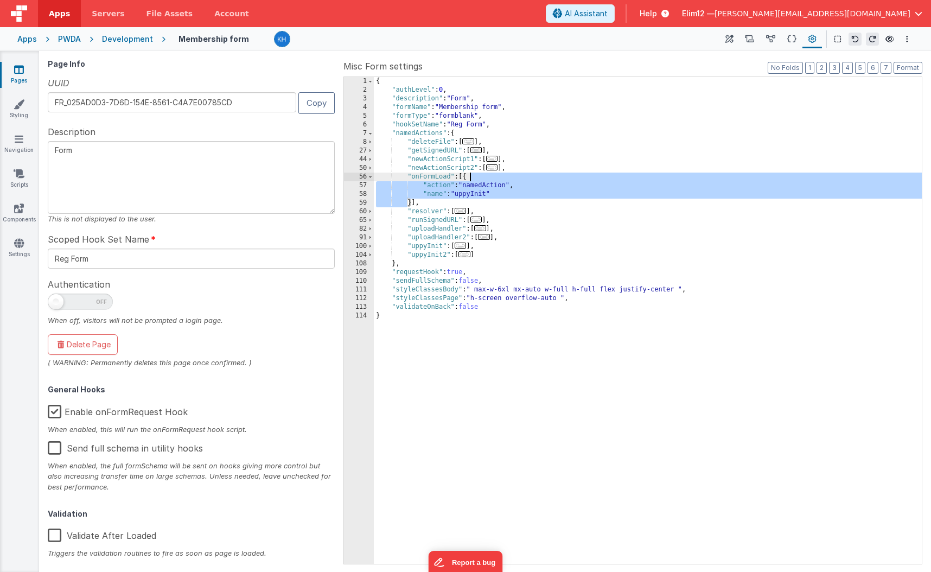
click at [415, 200] on div "{ "authLevel" : 0 , "description" : "Form" , "formName" : "Membership form" , "…" at bounding box center [648, 329] width 548 height 504
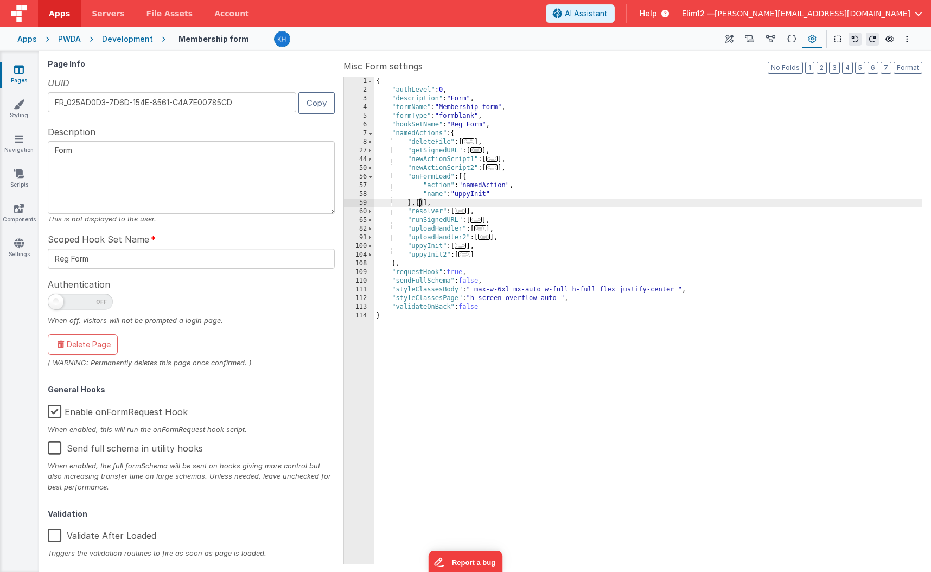
paste textarea
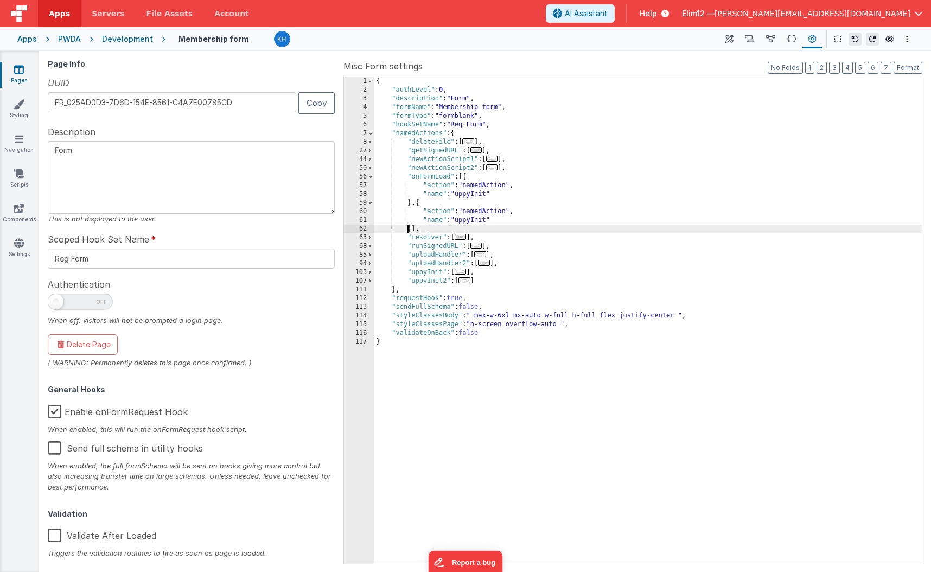
click at [489, 218] on div "{ "authLevel" : 0 , "description" : "Form" , "formName" : "Membership form" , "…" at bounding box center [648, 329] width 548 height 504
click at [576, 40] on icon at bounding box center [792, 39] width 9 height 11
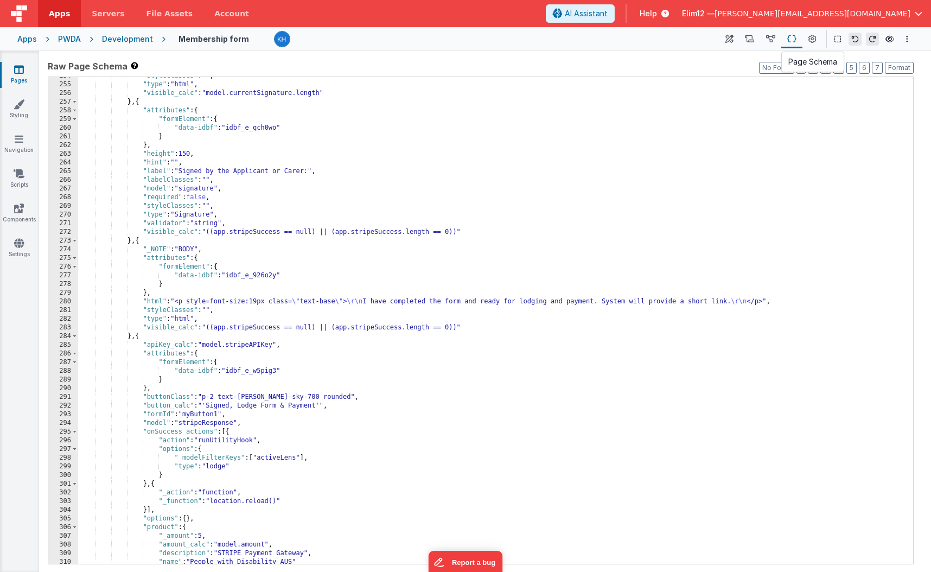
scroll to position [1649, 0]
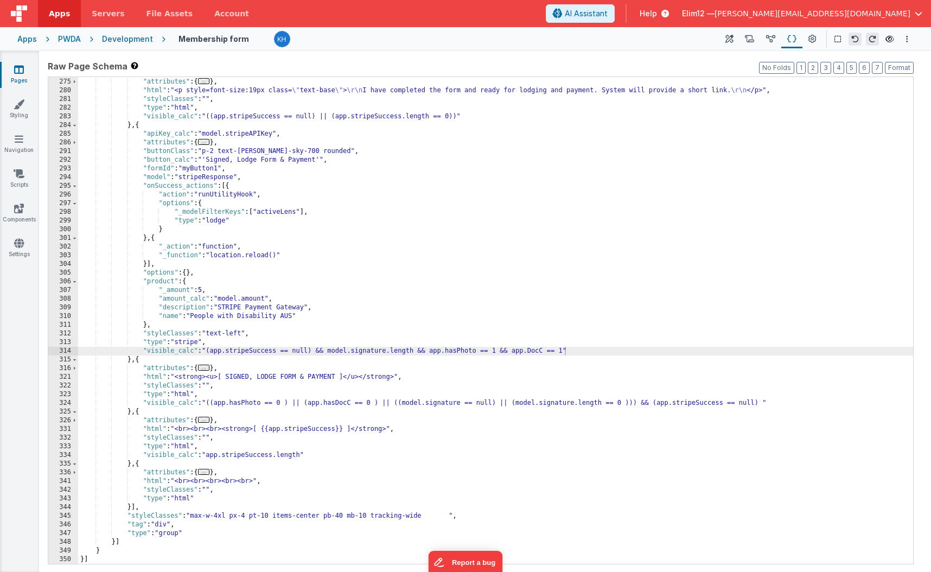
click at [127, 360] on div ""_NOTE" : "BODY" , "attributes" : { ... } , "html" : "<p style=font-size:19px c…" at bounding box center [495, 321] width 835 height 504
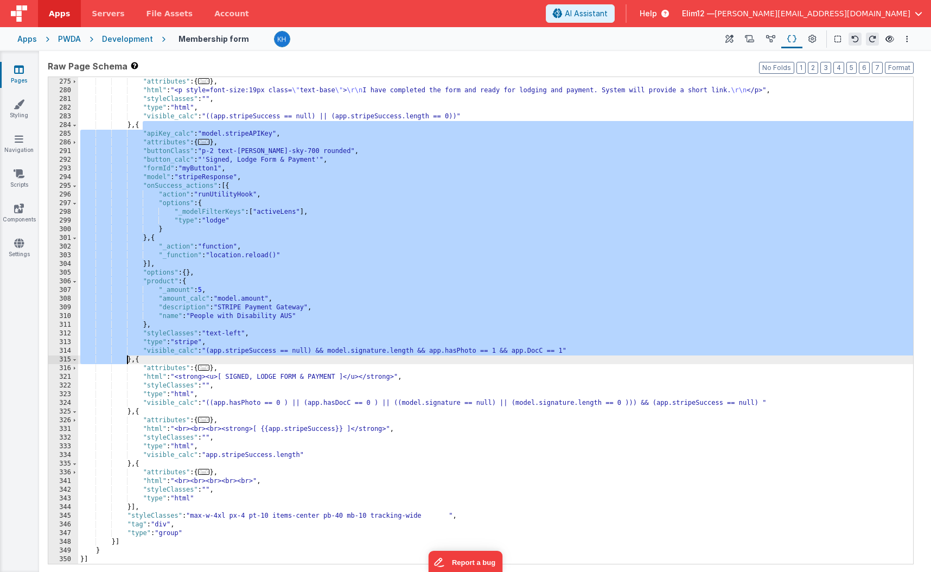
click at [534, 347] on div ""_NOTE" : "BODY" , "attributes" : { ... } , "html" : "<p style=font-size:19px c…" at bounding box center [495, 321] width 835 height 504
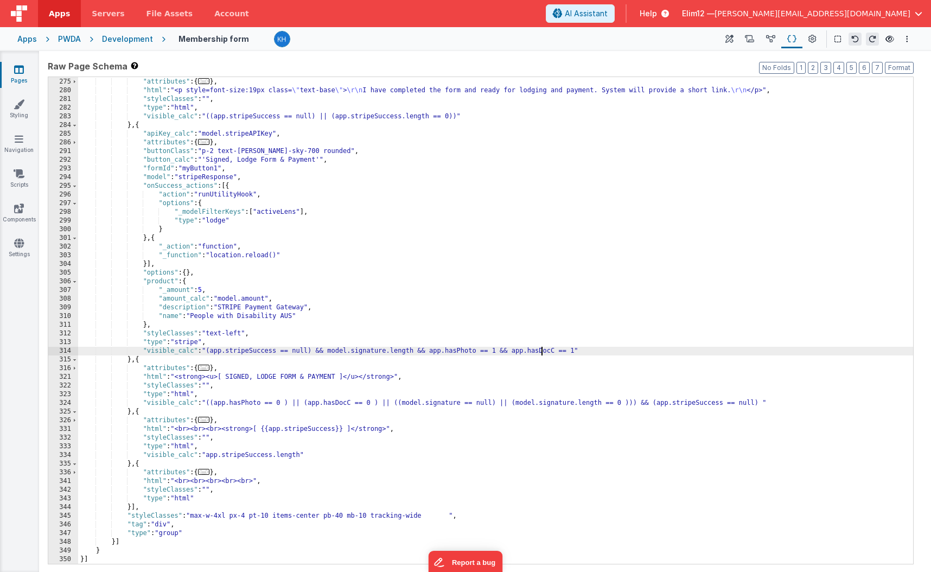
click at [550, 44] on div at bounding box center [492, 39] width 437 height 16
click at [576, 15] on span "Help" at bounding box center [648, 13] width 17 height 11
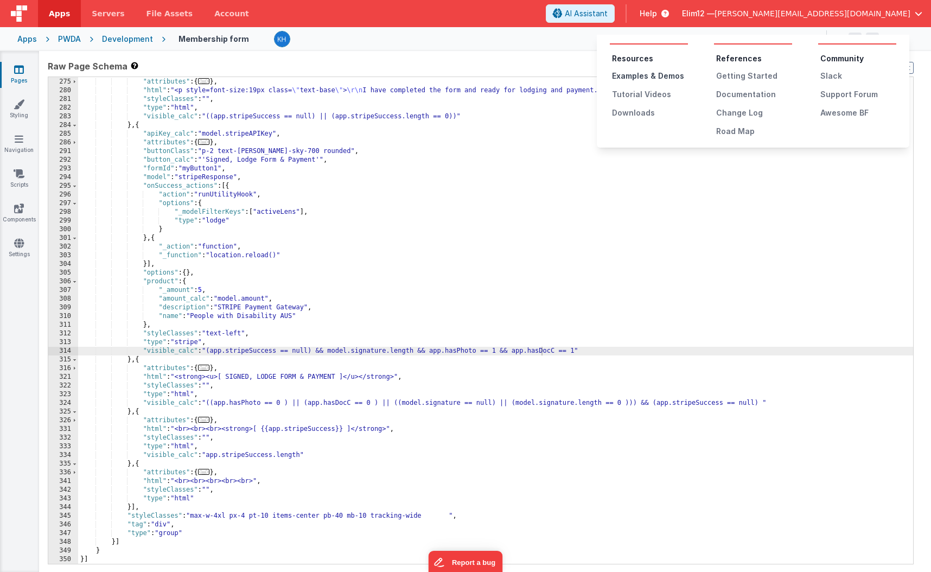
click at [576, 78] on div "Examples & Demos" at bounding box center [650, 76] width 76 height 11
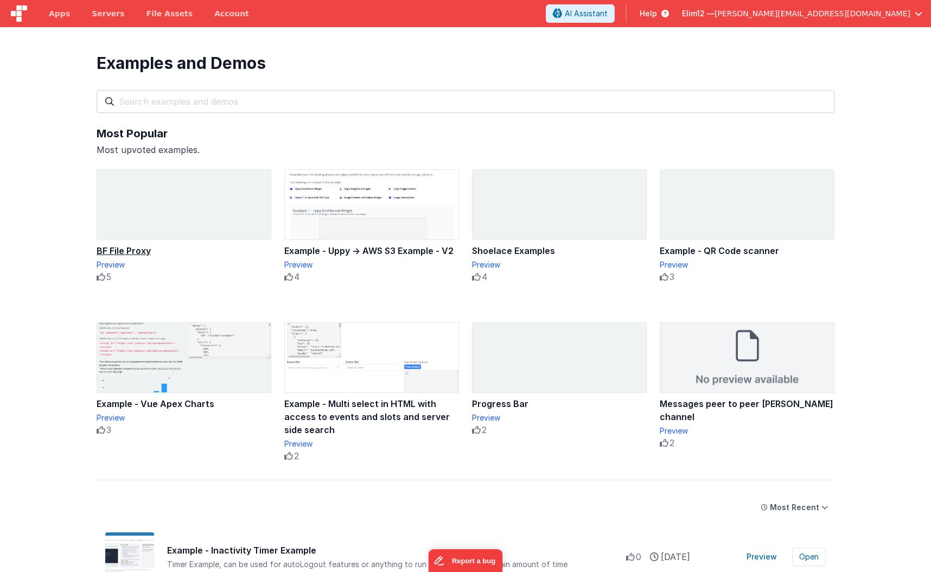
click at [215, 221] on img at bounding box center [184, 204] width 174 height 69
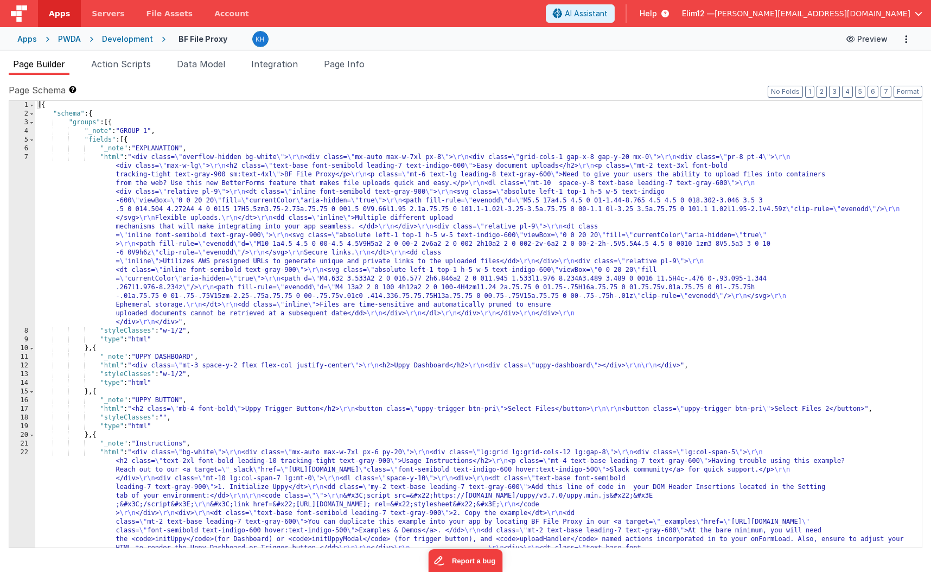
click at [882, 40] on button "Preview" at bounding box center [867, 38] width 54 height 17
